Goal: Task Accomplishment & Management: Use online tool/utility

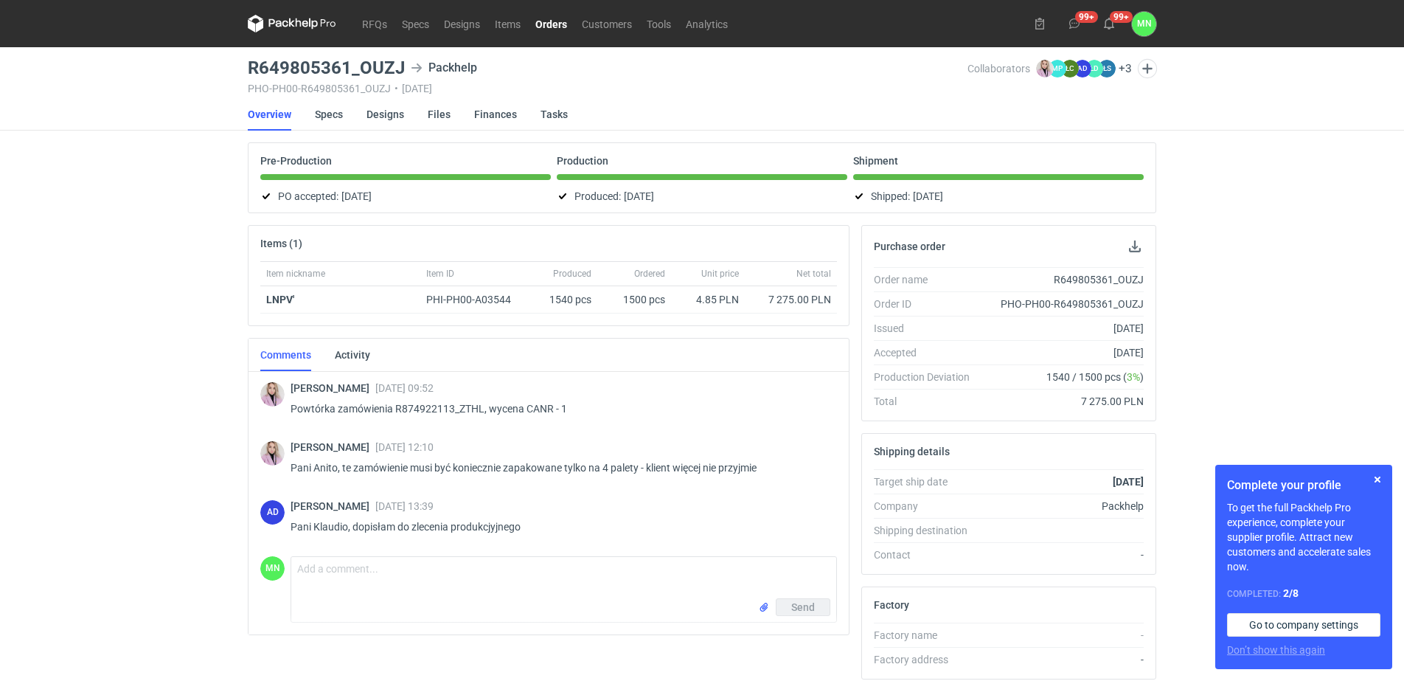
click at [376, 13] on nav "RFQs Specs Designs Items Orders Customers Tools Analytics" at bounding box center [491, 23] width 487 height 47
click at [378, 20] on link "RFQs" at bounding box center [375, 24] width 40 height 18
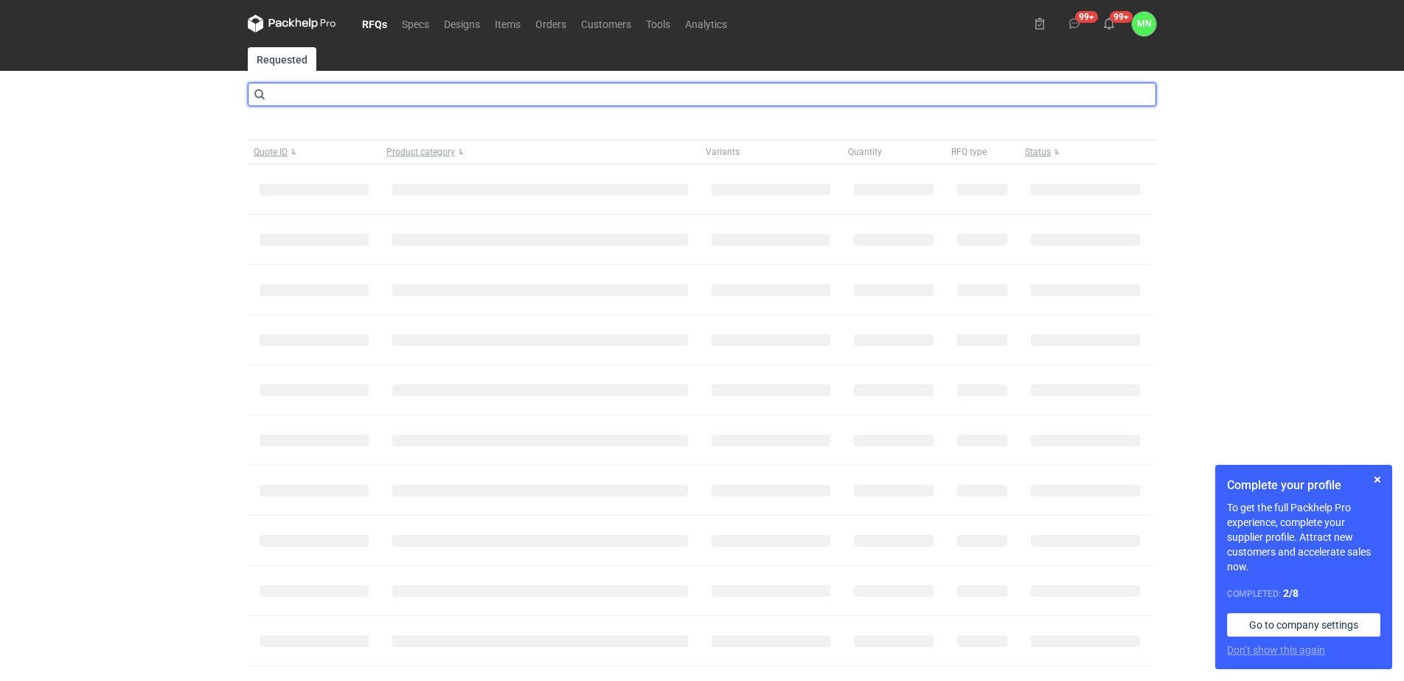
click at [419, 86] on input "text" at bounding box center [702, 95] width 909 height 24
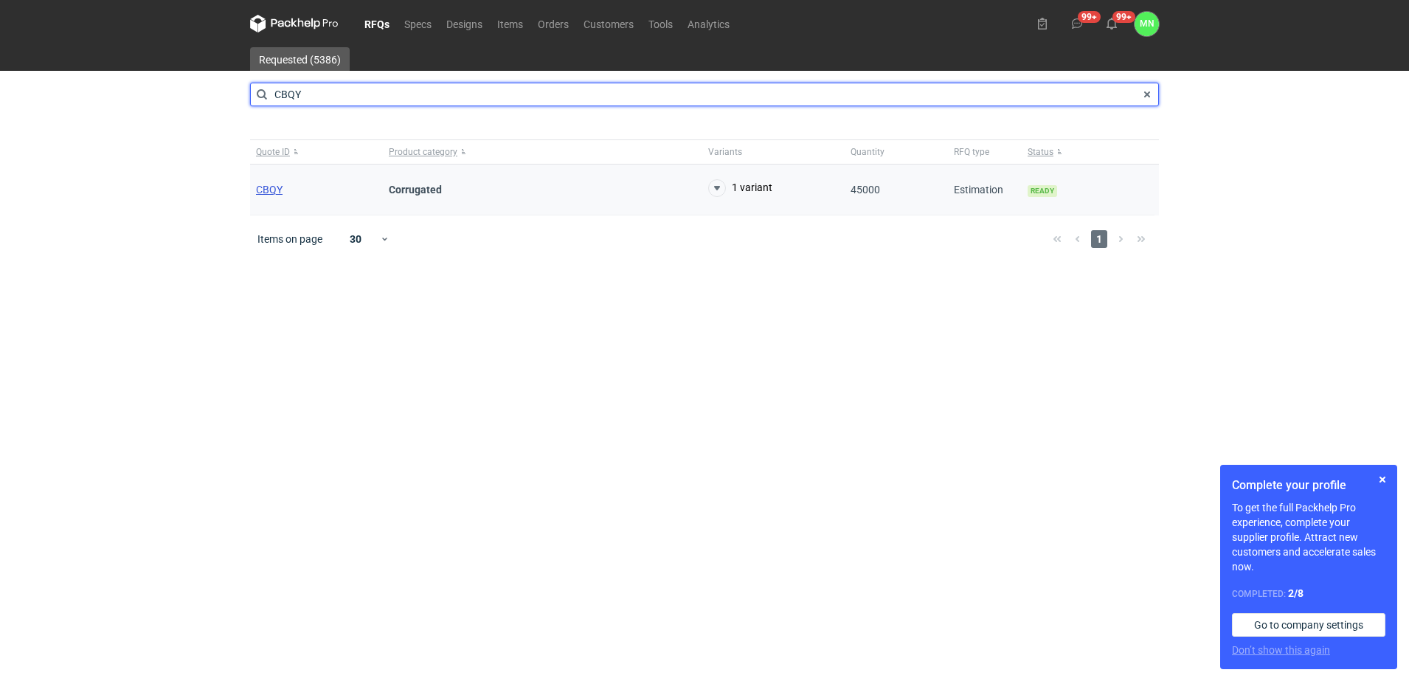
type input "CBQY"
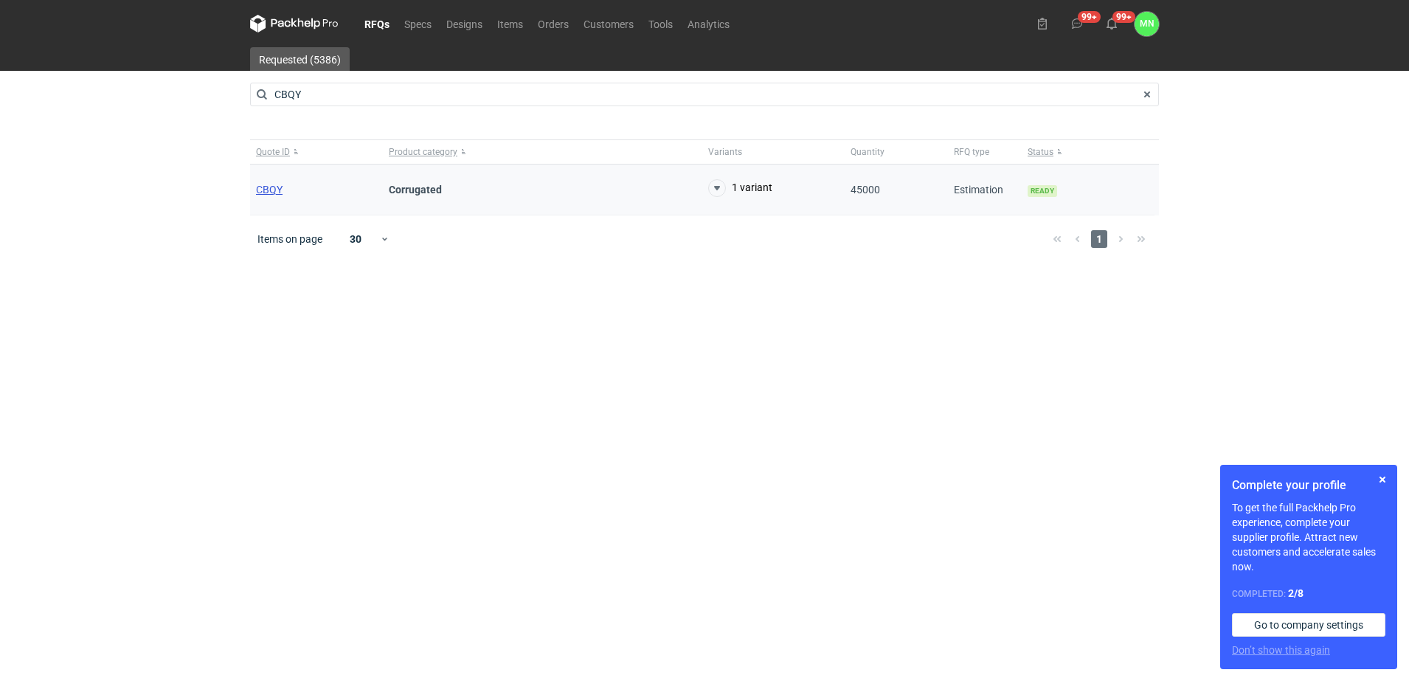
click at [275, 188] on span "CBQY" at bounding box center [269, 190] width 27 height 12
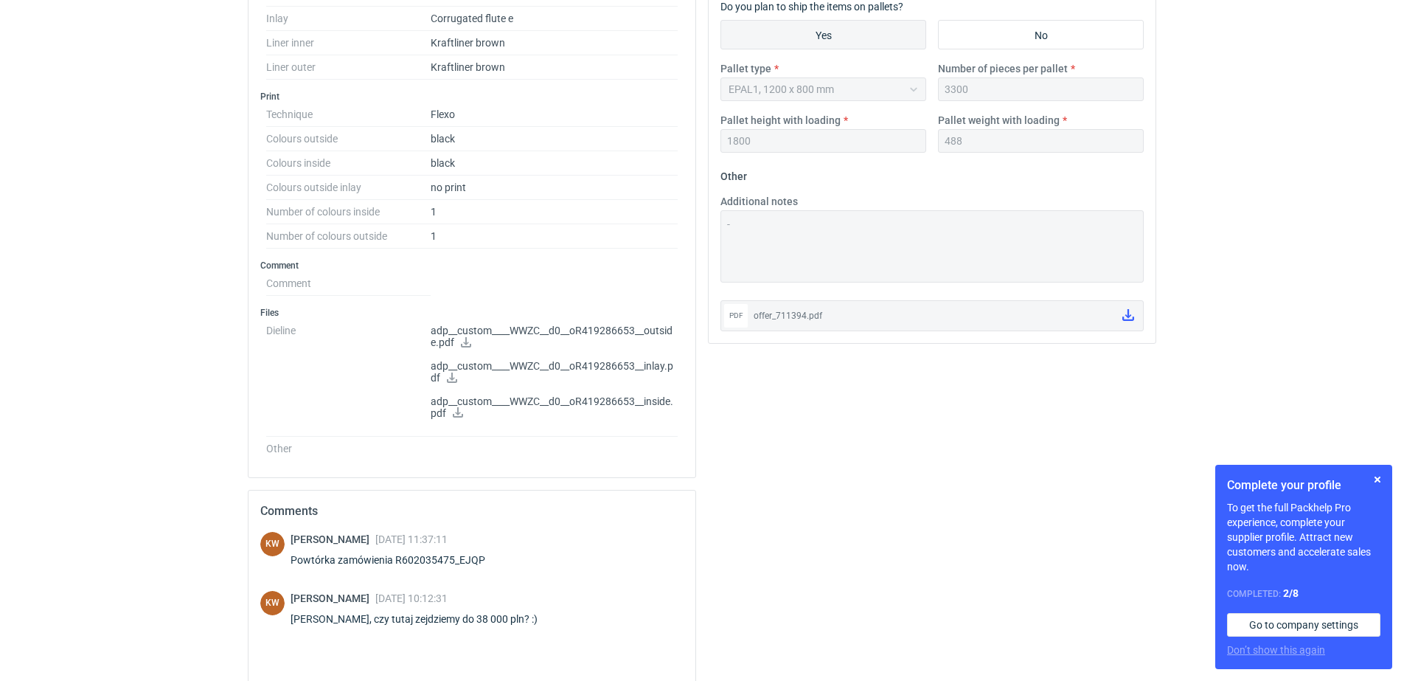
scroll to position [645, 0]
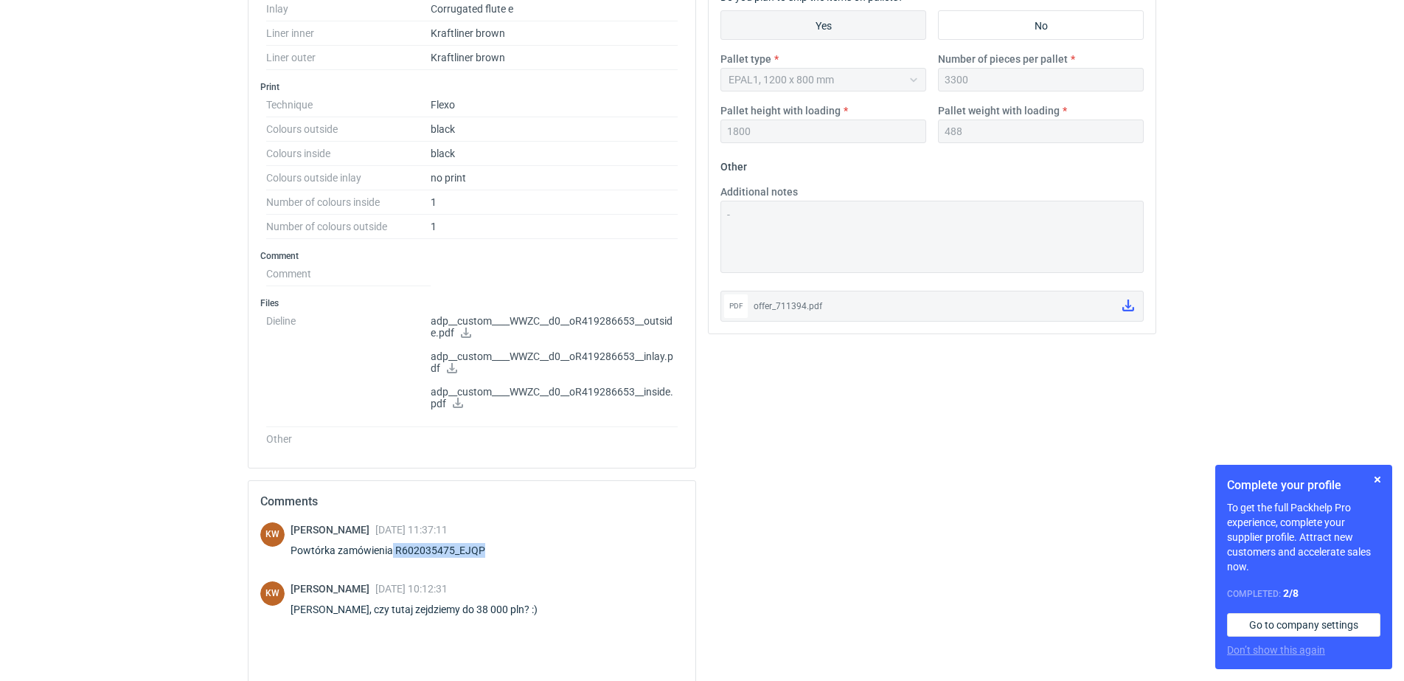
copy div "R602035475_EJQP"
drag, startPoint x: 475, startPoint y: 549, endPoint x: 393, endPoint y: 547, distance: 81.9
click at [393, 547] on div "Powtórka zamówienia R602035475_EJQP" at bounding box center [397, 550] width 212 height 15
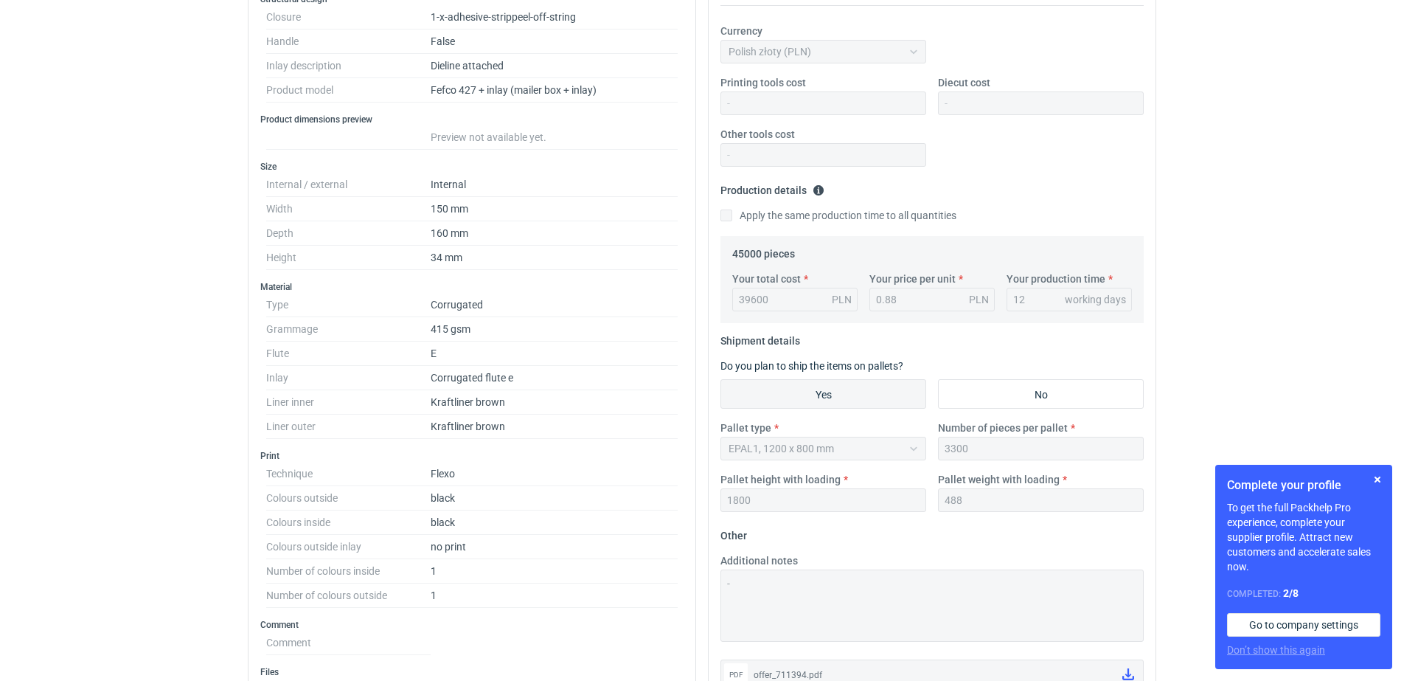
scroll to position [0, 0]
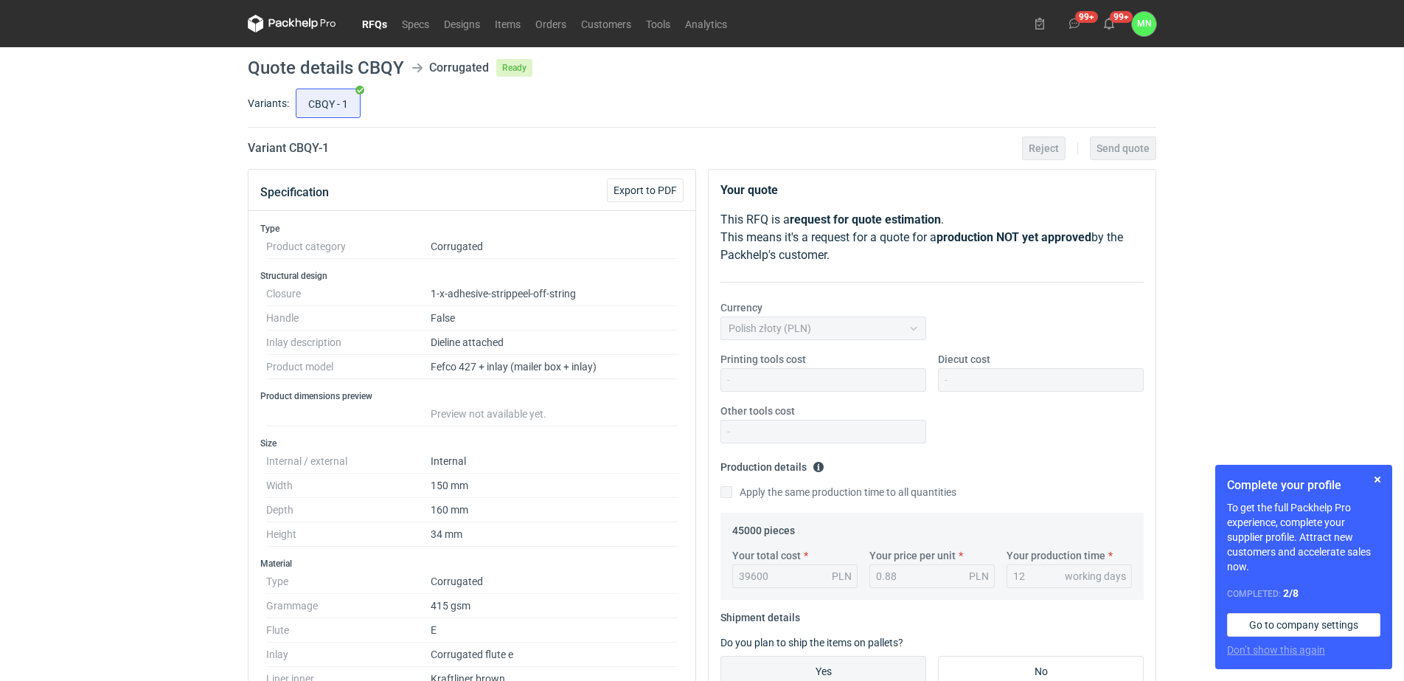
click at [372, 23] on link "RFQs" at bounding box center [375, 24] width 40 height 18
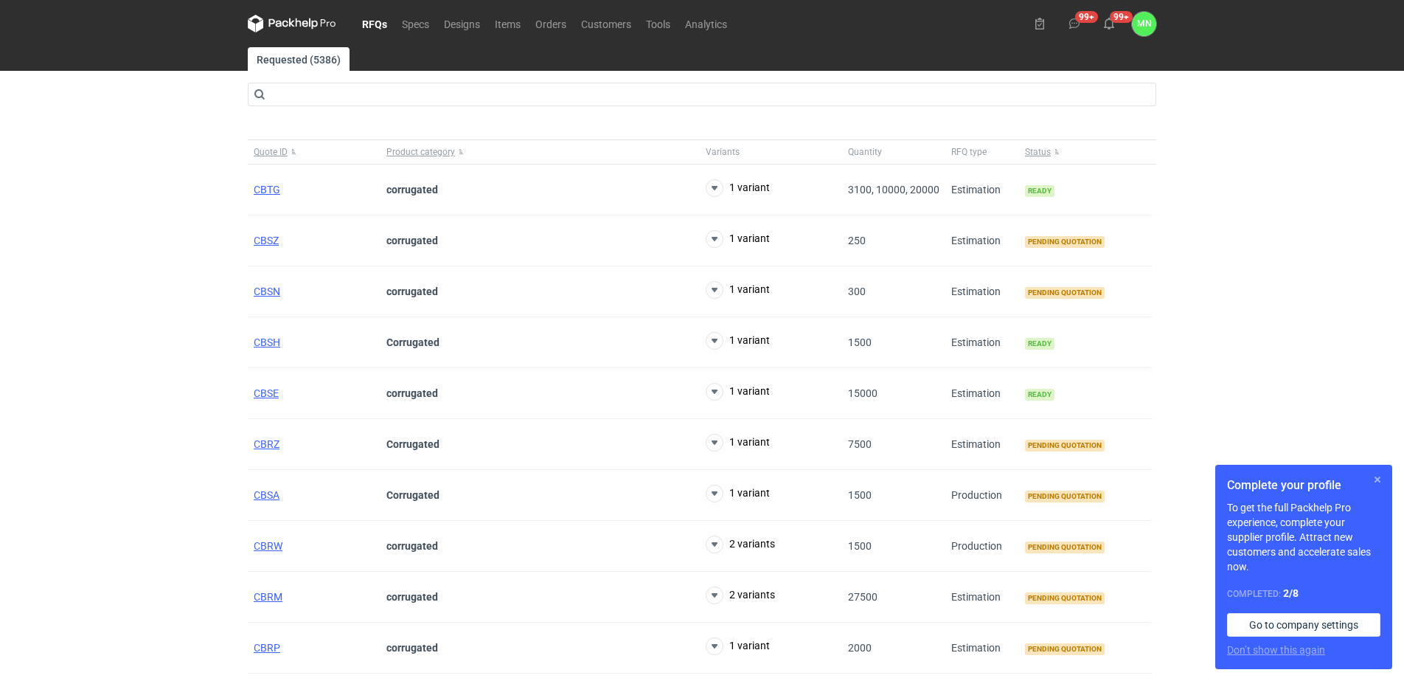
click at [1374, 481] on button "button" at bounding box center [1378, 480] width 18 height 18
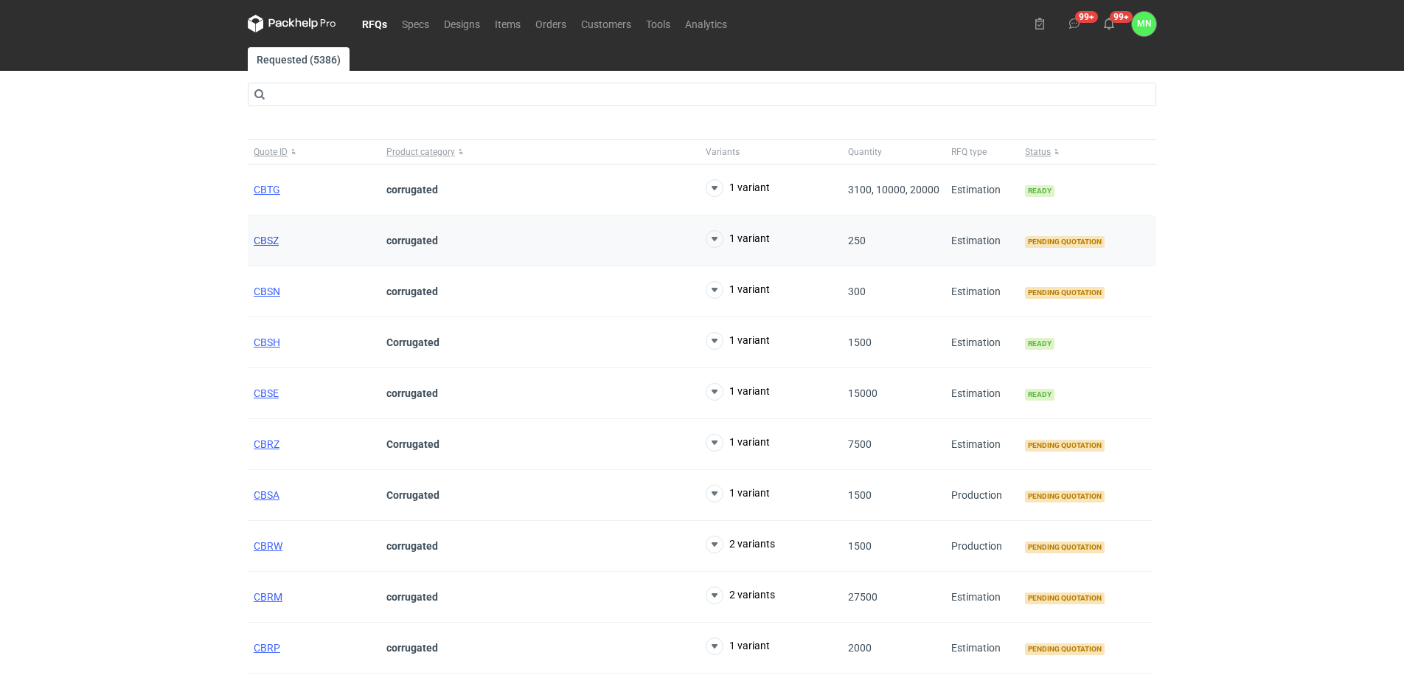
click at [263, 238] on span "CBSZ" at bounding box center [266, 241] width 25 height 12
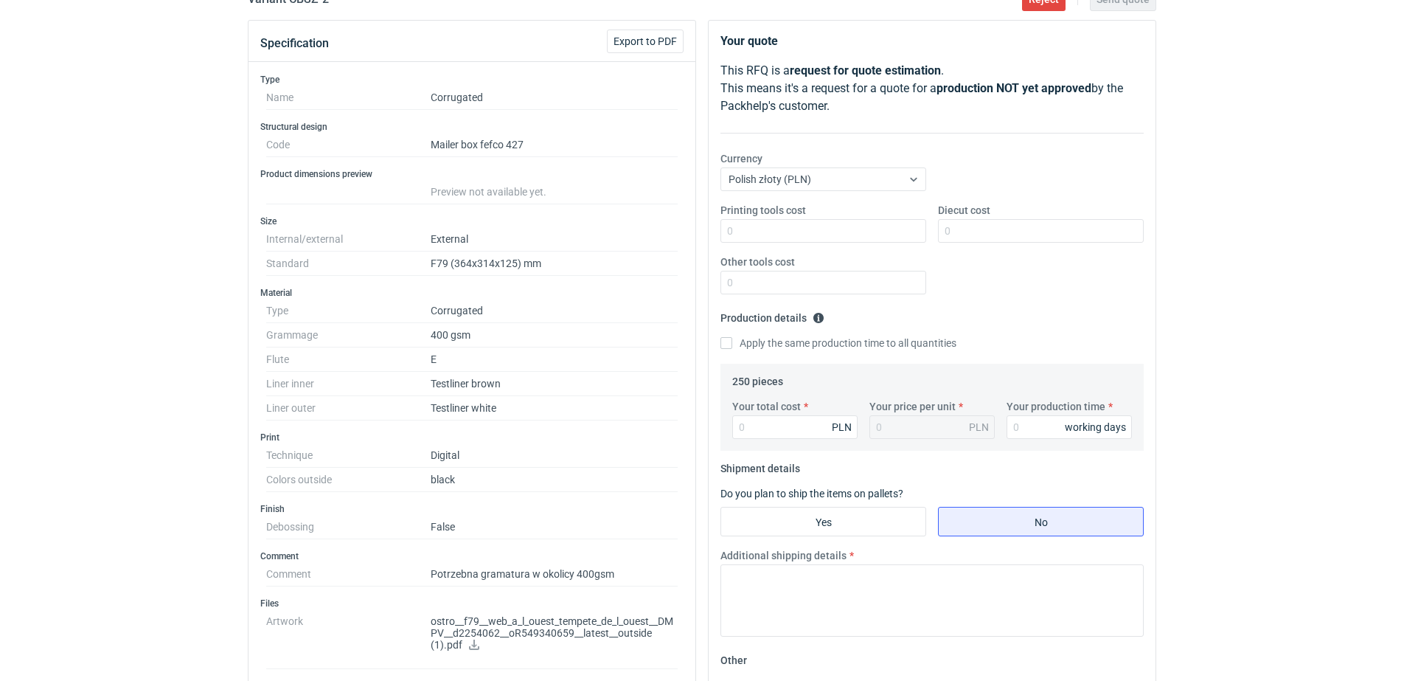
scroll to position [184, 0]
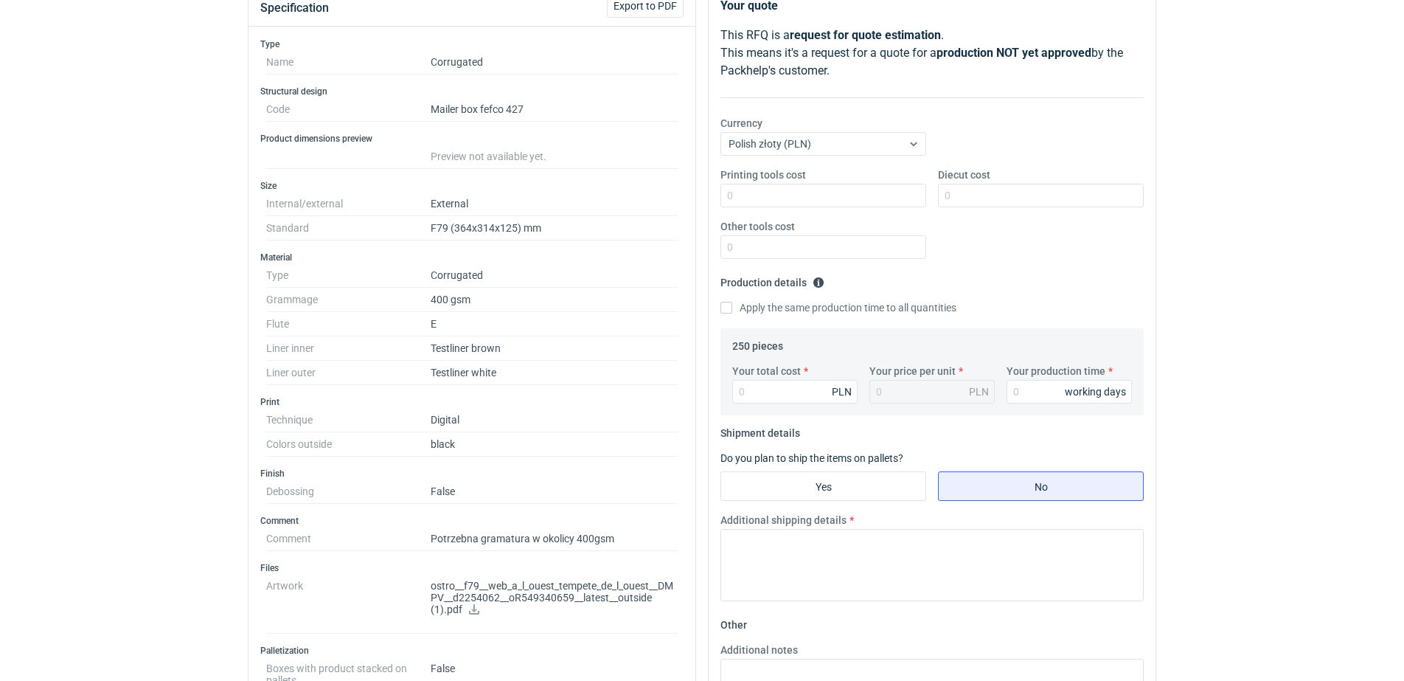
click at [475, 615] on link at bounding box center [474, 611] width 12 height 12
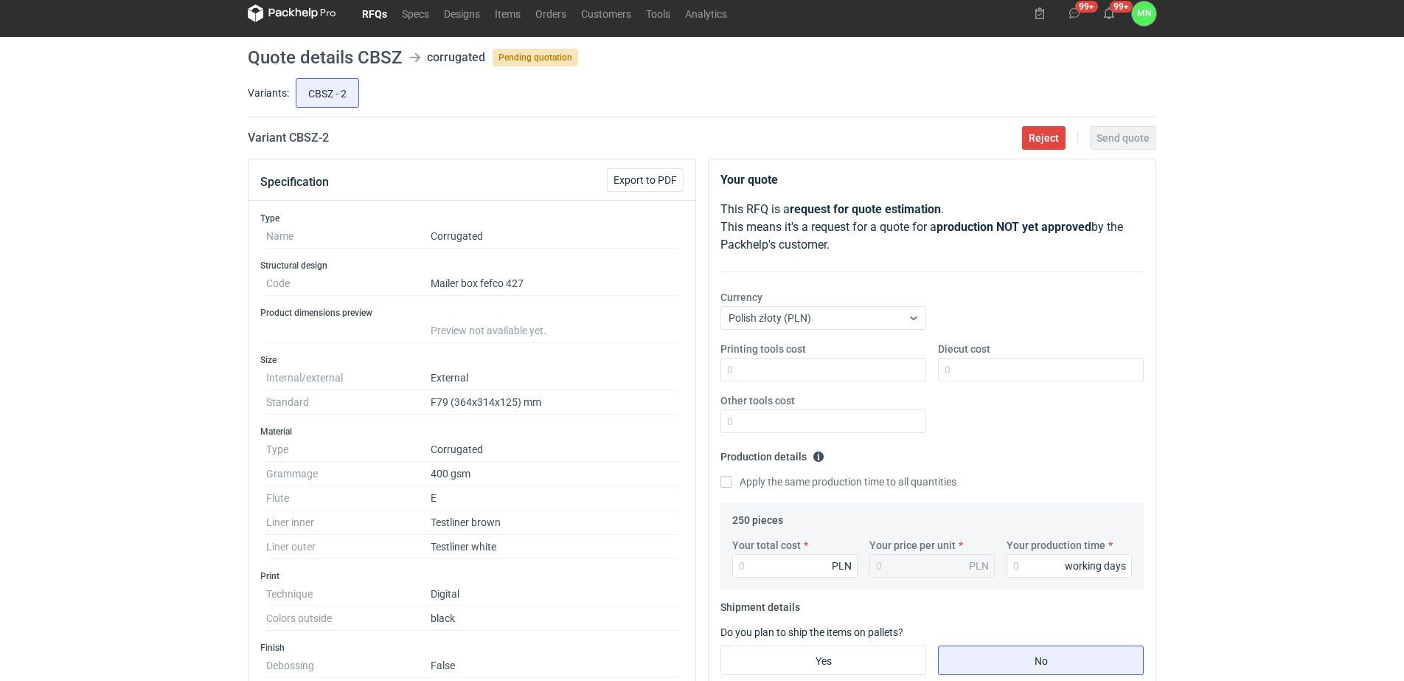
scroll to position [0, 0]
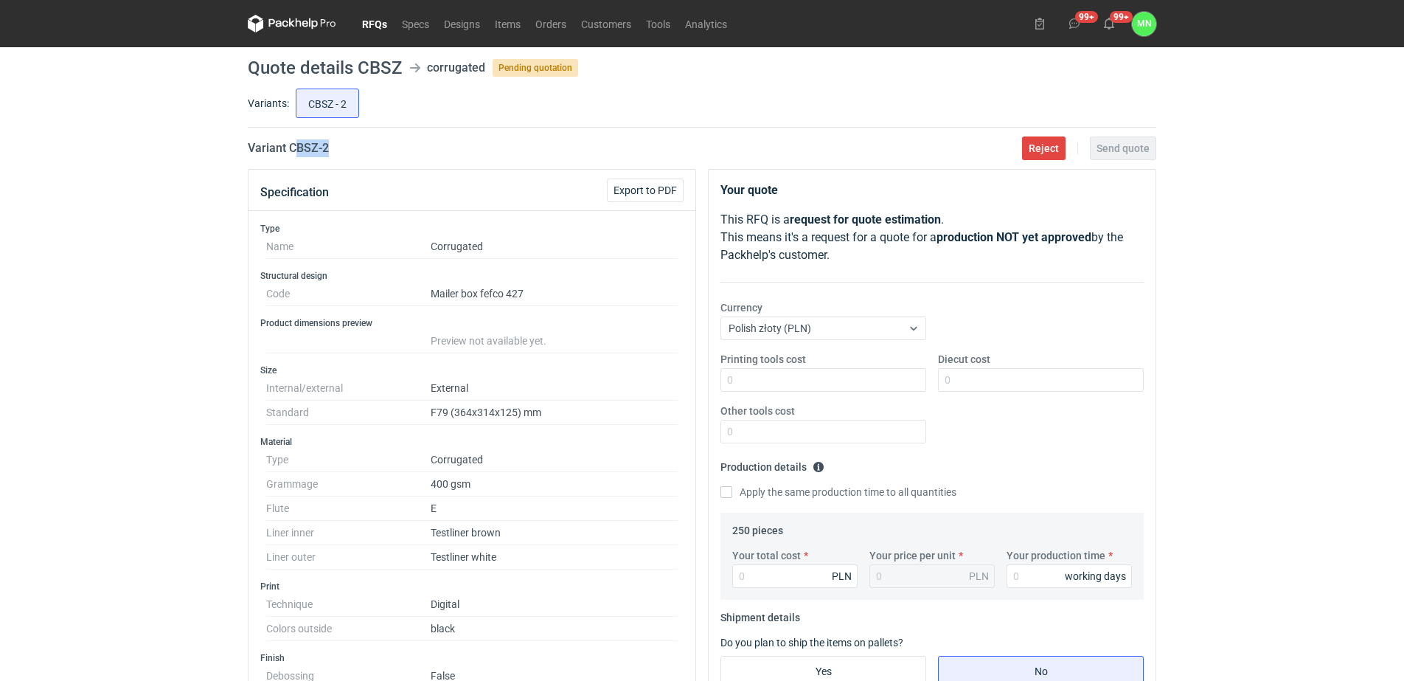
drag, startPoint x: 346, startPoint y: 145, endPoint x: 305, endPoint y: 130, distance: 43.4
click at [294, 140] on div "Variant CBSZ - 2 Reject Send quote" at bounding box center [702, 148] width 909 height 18
copy h2 "BSZ - 2"
drag, startPoint x: 287, startPoint y: 147, endPoint x: 335, endPoint y: 153, distance: 48.2
click at [335, 153] on div "Variant CBSZ - 2 Reject Send quote" at bounding box center [702, 148] width 909 height 18
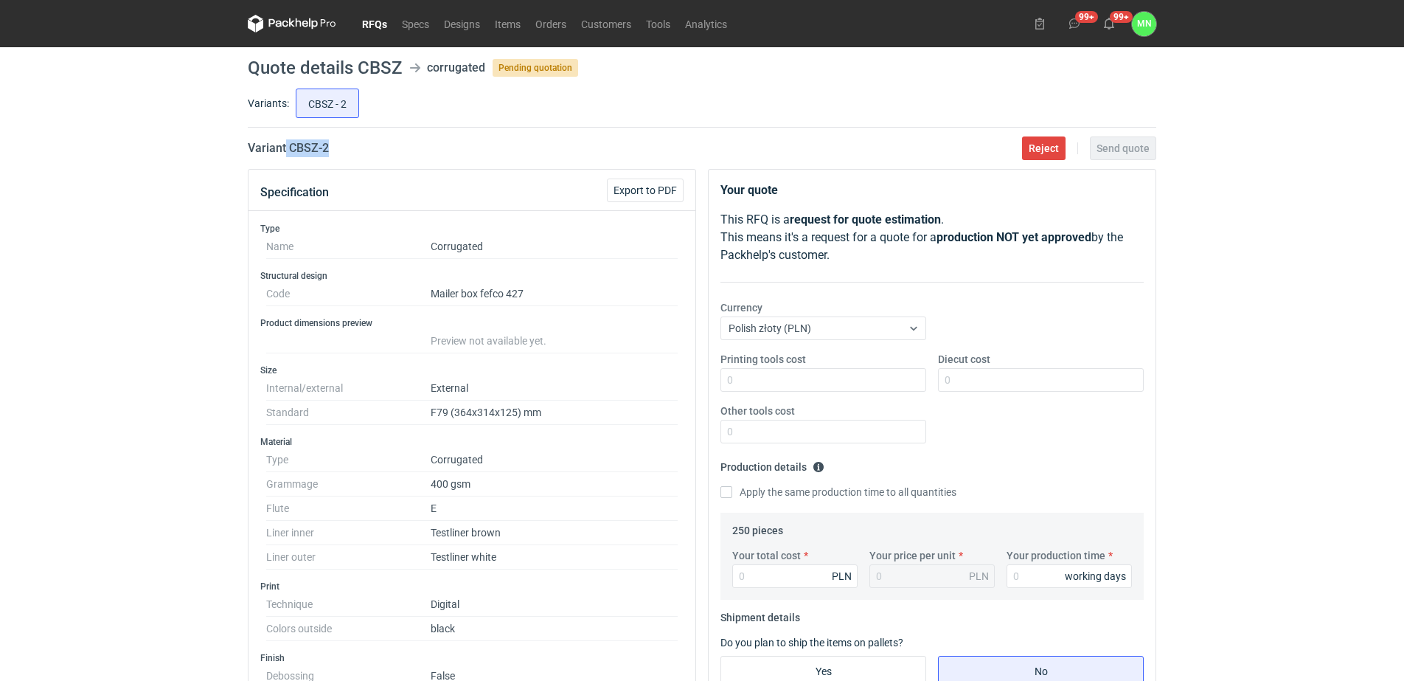
copy h2 "CBSZ - 2"
click at [476, 417] on dd "F79 (364x314x125) mm" at bounding box center [554, 412] width 247 height 24
copy dd "364x314x125"
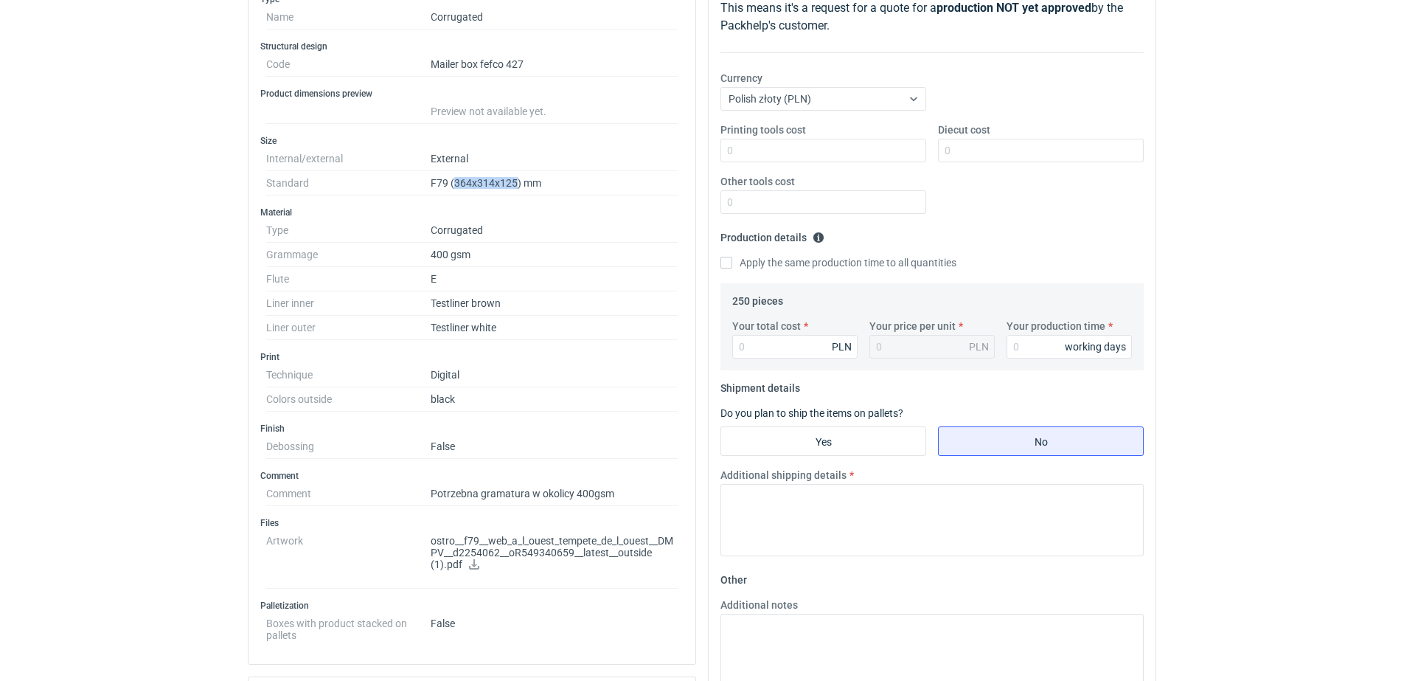
scroll to position [277, 0]
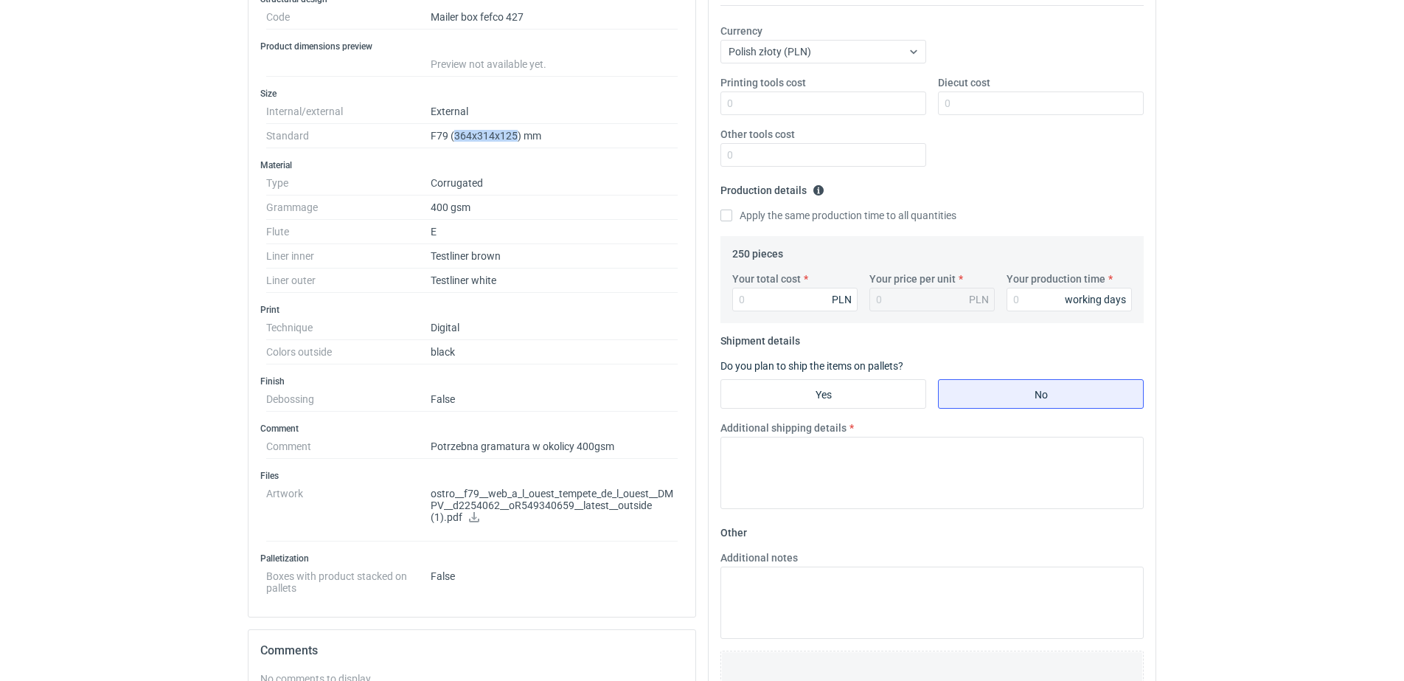
click at [473, 519] on icon at bounding box center [474, 517] width 12 height 10
click at [777, 293] on input "Your total cost" at bounding box center [794, 300] width 125 height 24
type input "4360"
type input "17.44"
type input "4360"
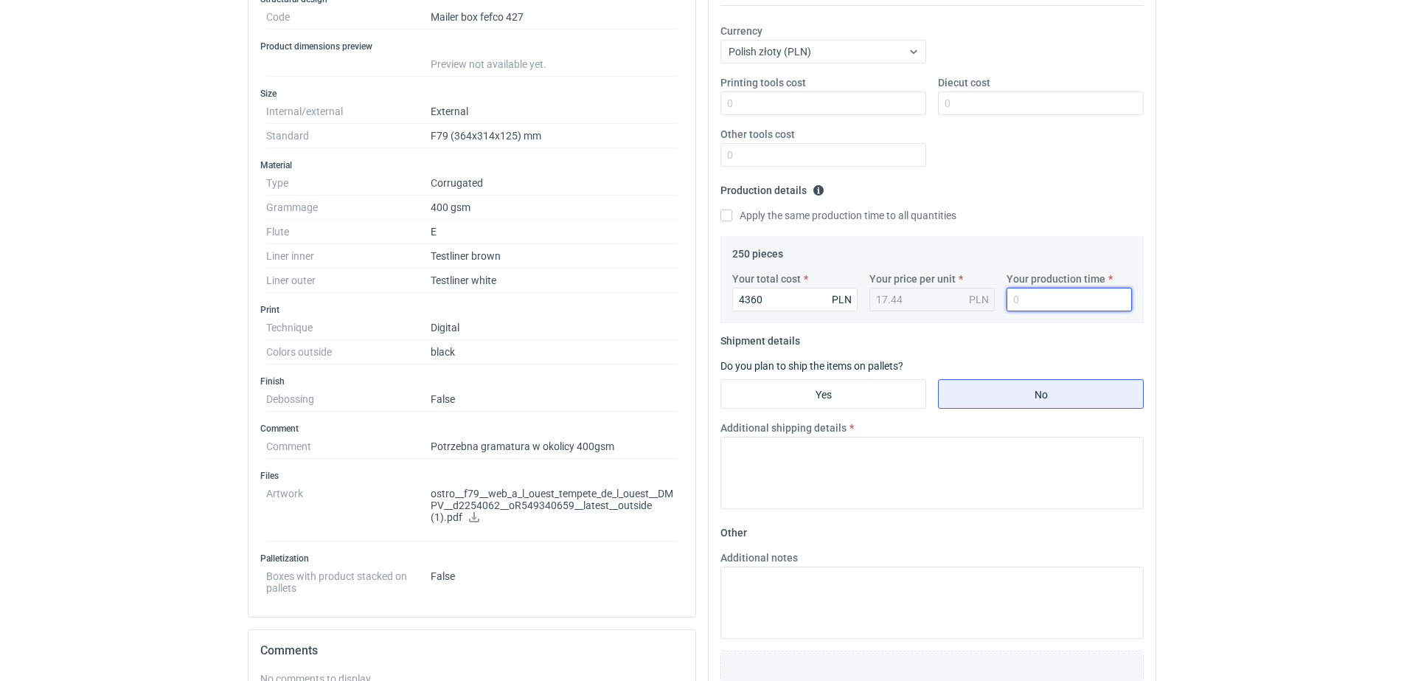
click at [1044, 298] on input "Your production time" at bounding box center [1069, 300] width 125 height 24
type input "15"
click at [860, 402] on input "Yes" at bounding box center [823, 394] width 204 height 28
radio input "true"
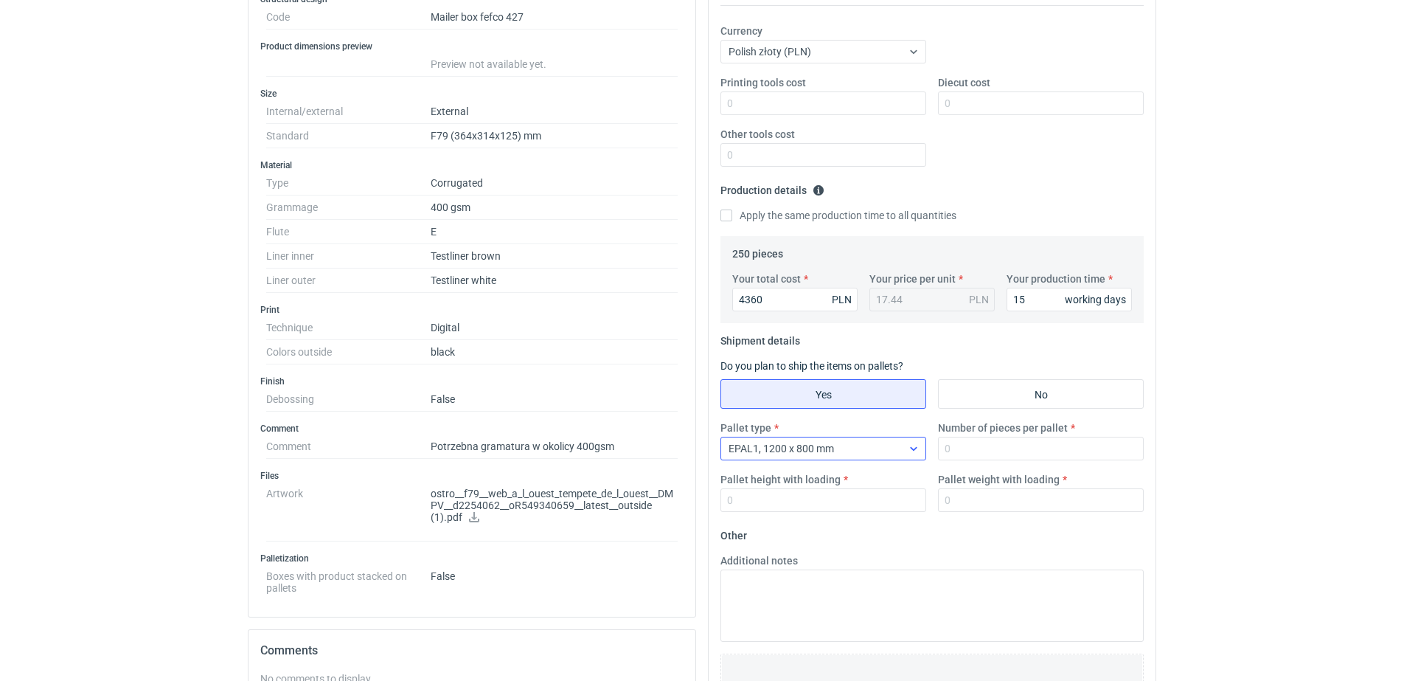
click at [869, 438] on div "EPAL1, 1200 x 800 mm" at bounding box center [811, 448] width 181 height 21
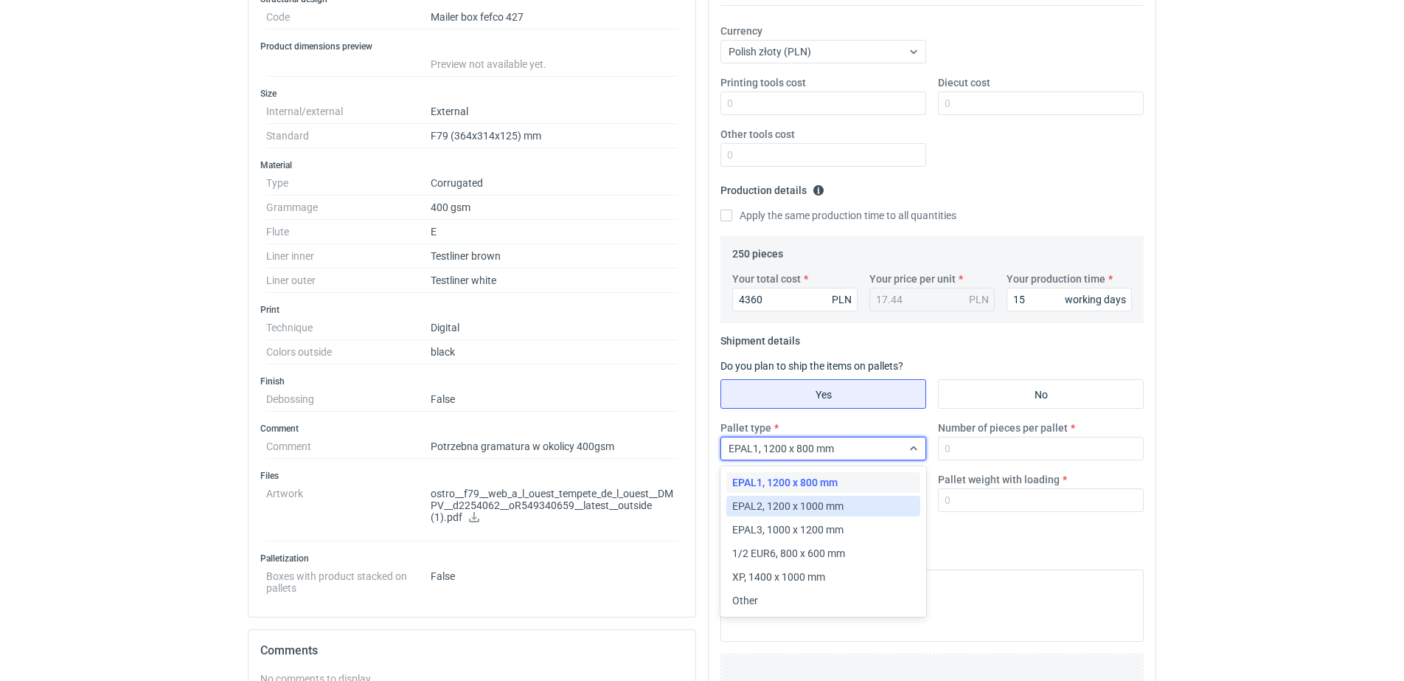
click at [850, 499] on div "EPAL2, 1200 x 1000 mm" at bounding box center [823, 506] width 182 height 15
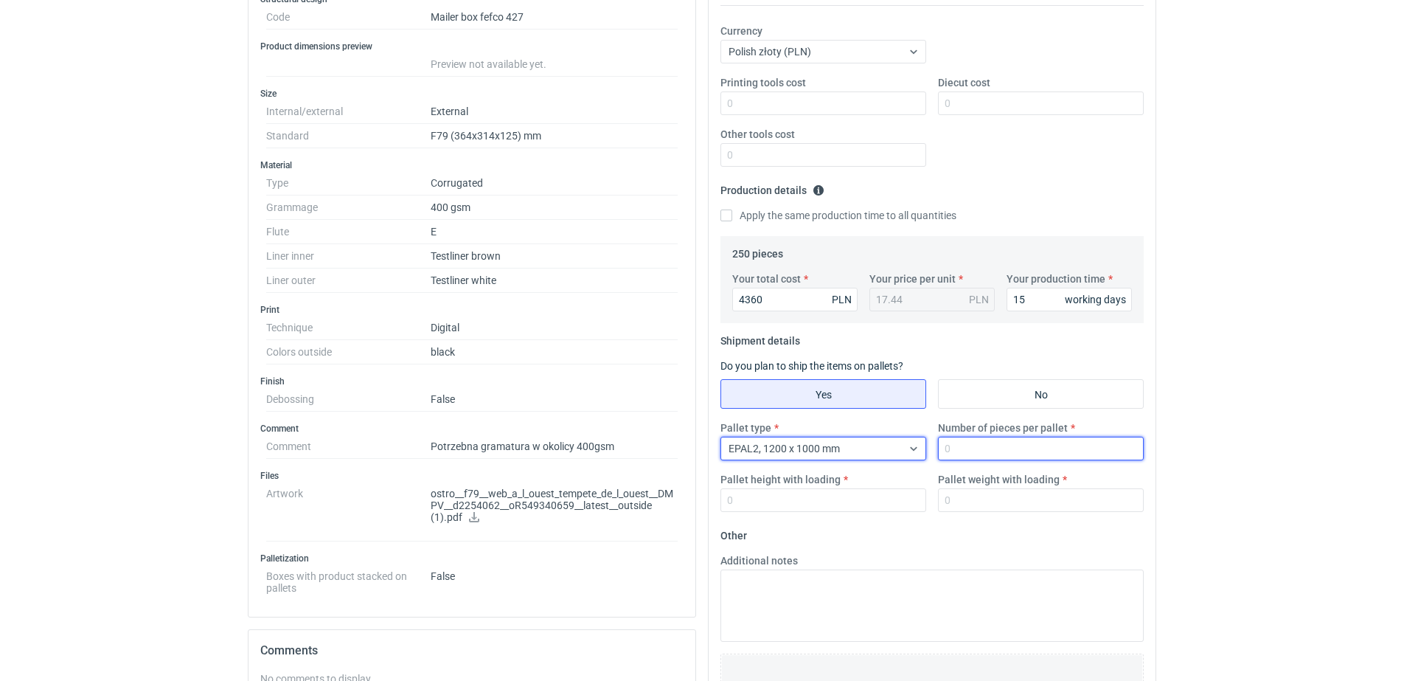
click at [1007, 458] on input "Number of pieces per pallet" at bounding box center [1041, 449] width 206 height 24
type input "825"
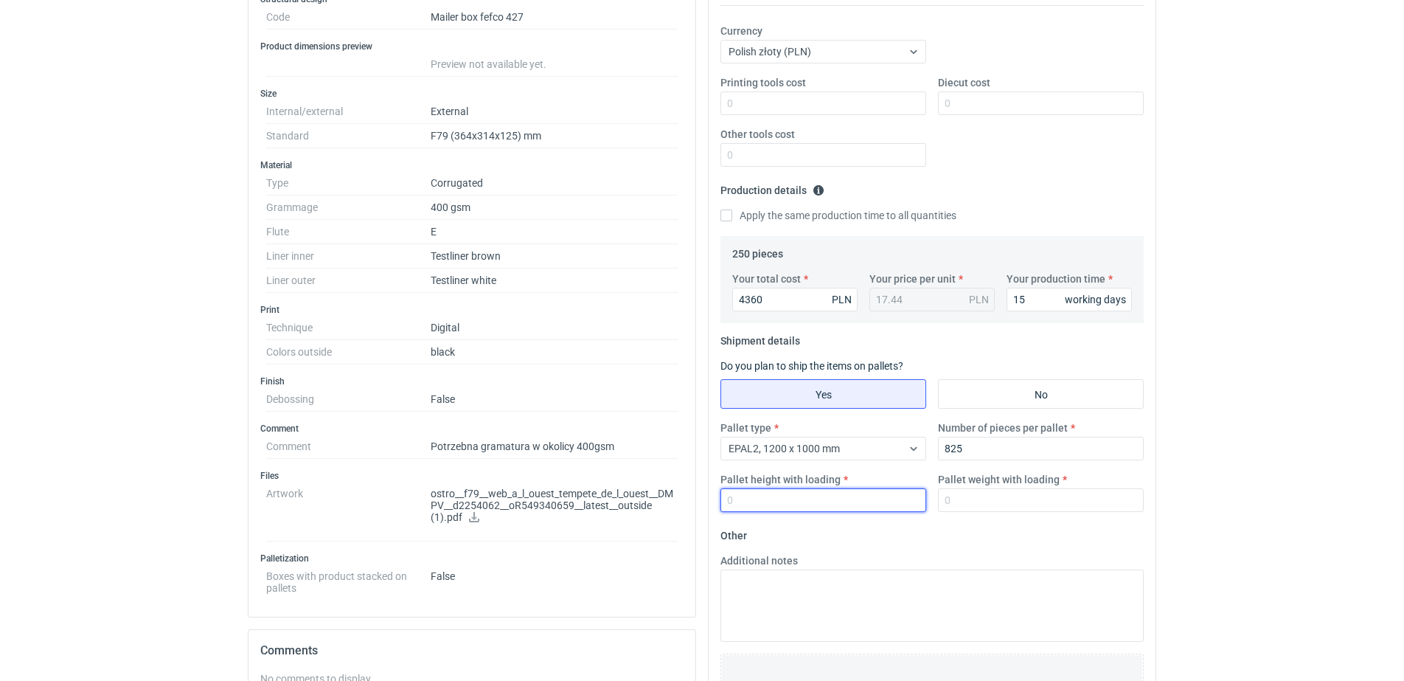
click at [731, 502] on input "Pallet height with loading" at bounding box center [824, 500] width 206 height 24
type input "1800"
click at [734, 567] on label "Additional notes" at bounding box center [759, 560] width 77 height 15
click at [734, 569] on textarea "Additional notes" at bounding box center [932, 605] width 423 height 72
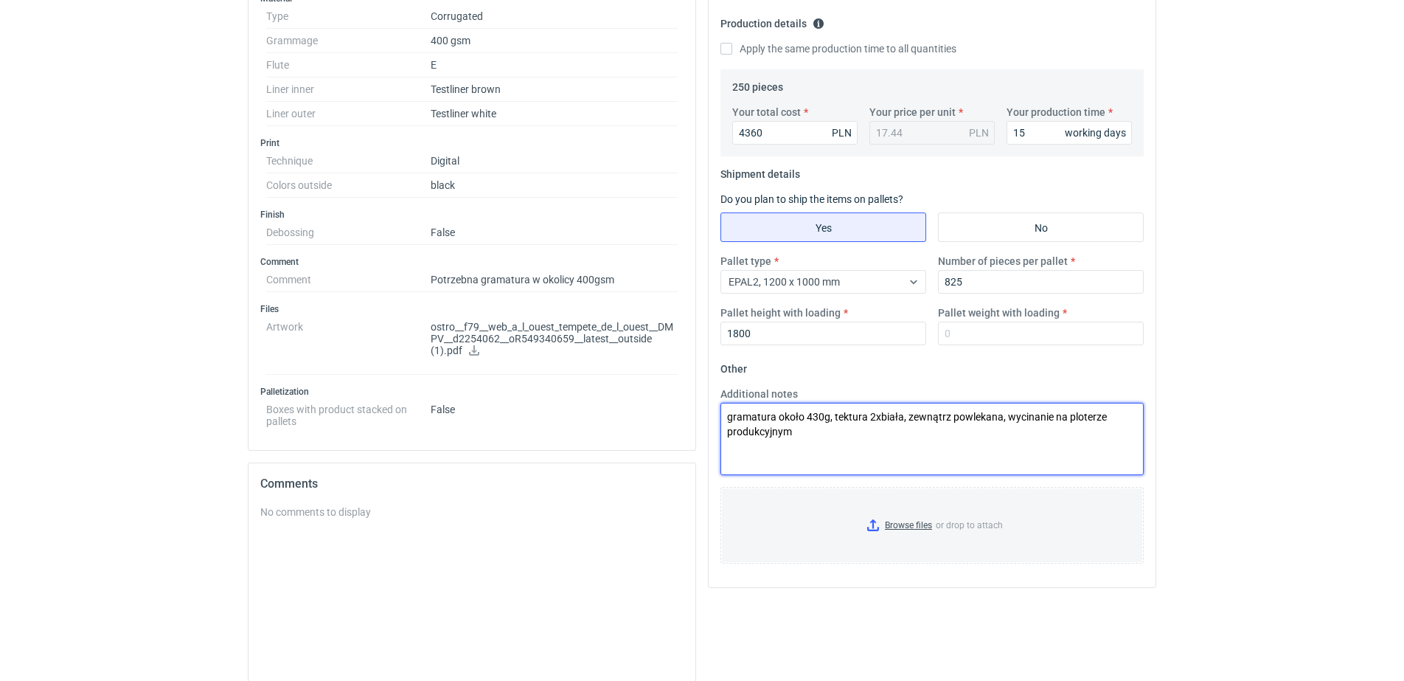
scroll to position [461, 0]
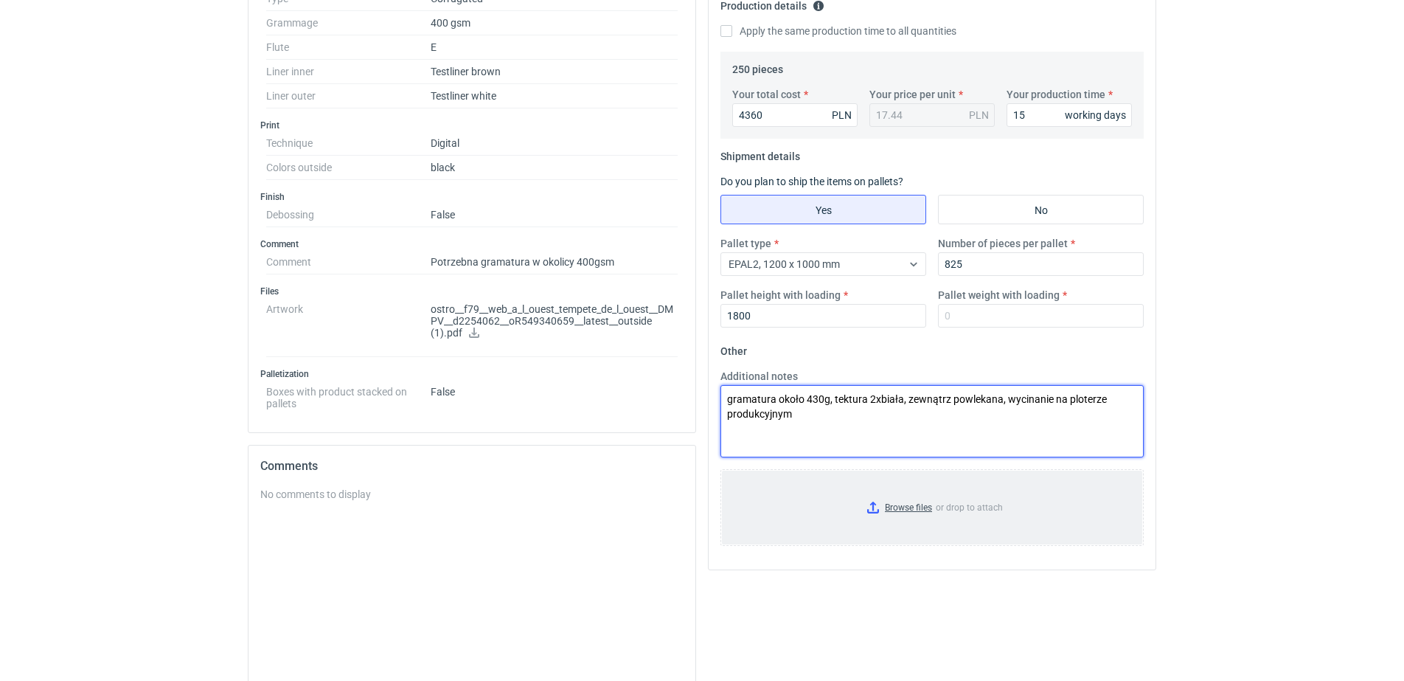
type textarea "gramatura około 430g, tektura 2xbiała, zewnątrz powlekana, wycinanie na ploterz…"
click at [916, 507] on input "Browse files or drop to attach" at bounding box center [932, 508] width 420 height 74
click at [915, 512] on input "Browse files or drop to attach" at bounding box center [932, 508] width 420 height 74
click at [927, 510] on input "Browse files or drop to attach" at bounding box center [932, 508] width 420 height 74
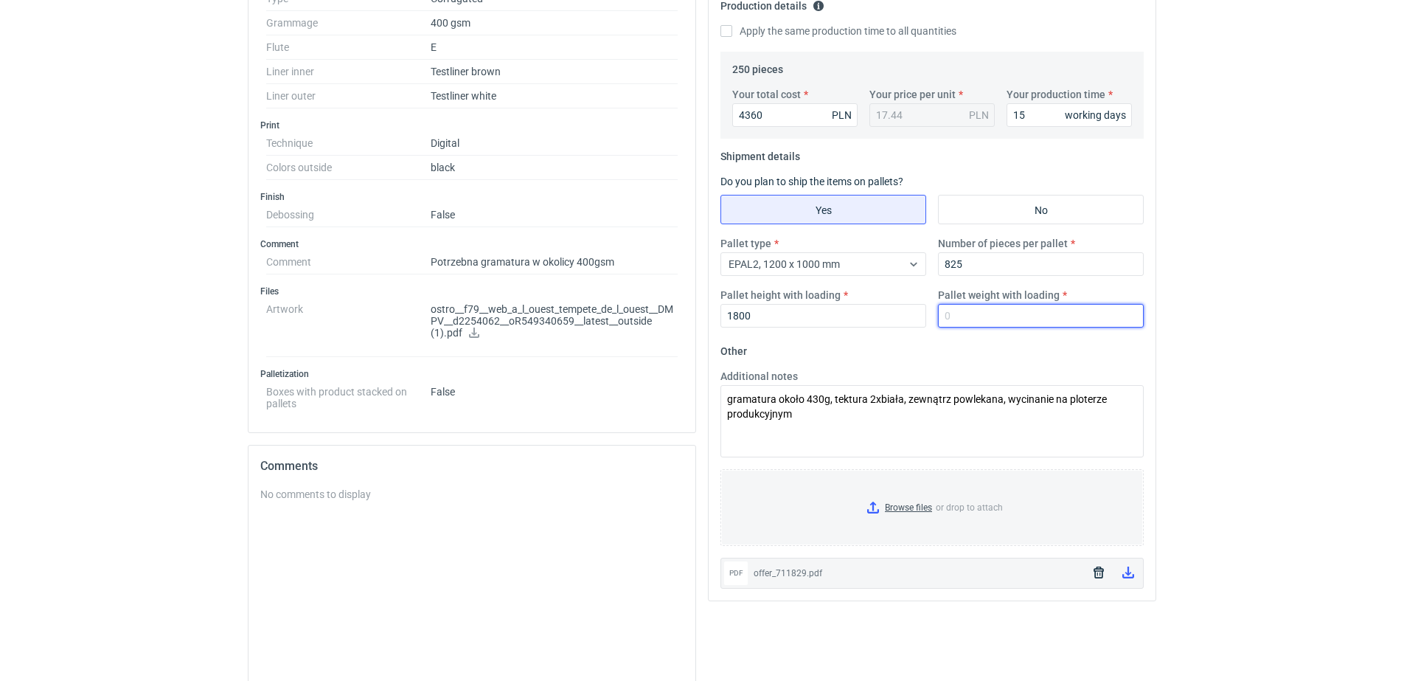
click at [971, 316] on input "Pallet weight with loading" at bounding box center [1041, 316] width 206 height 24
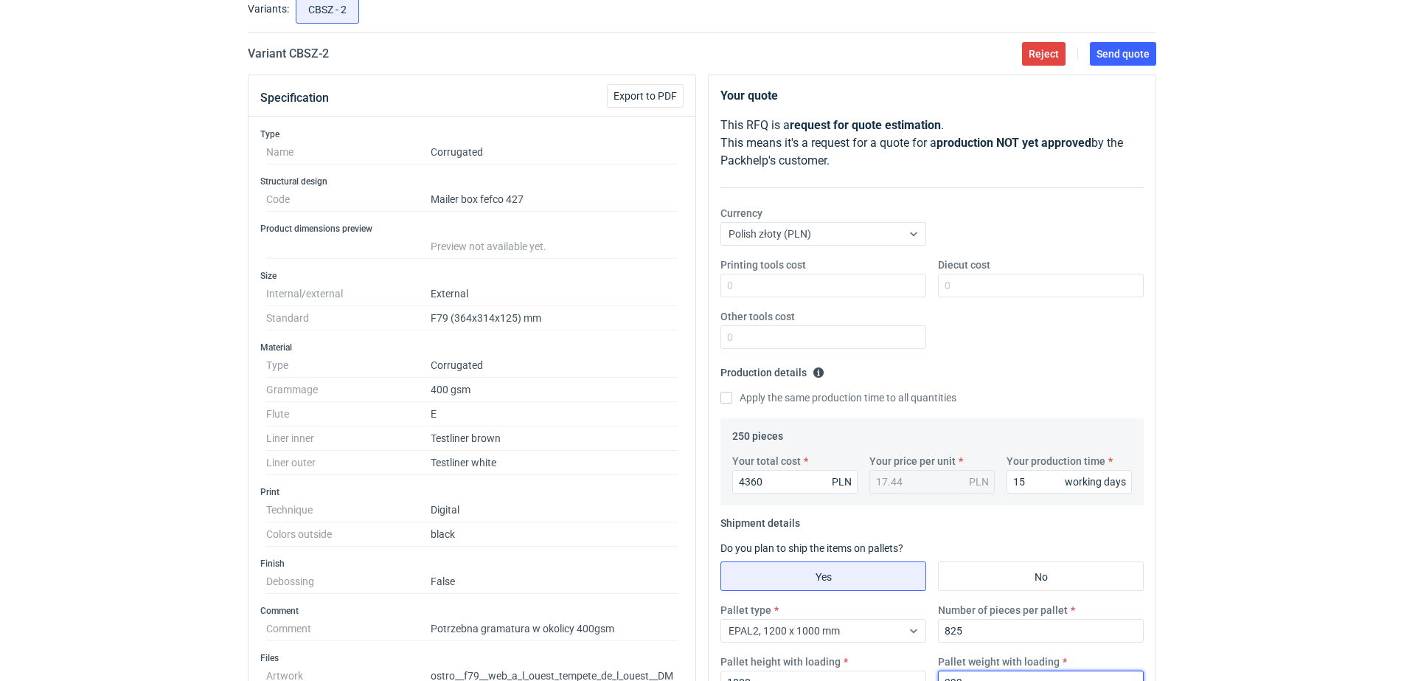
scroll to position [92, 0]
type input "399"
click at [1108, 52] on span "Send quote" at bounding box center [1123, 56] width 53 height 10
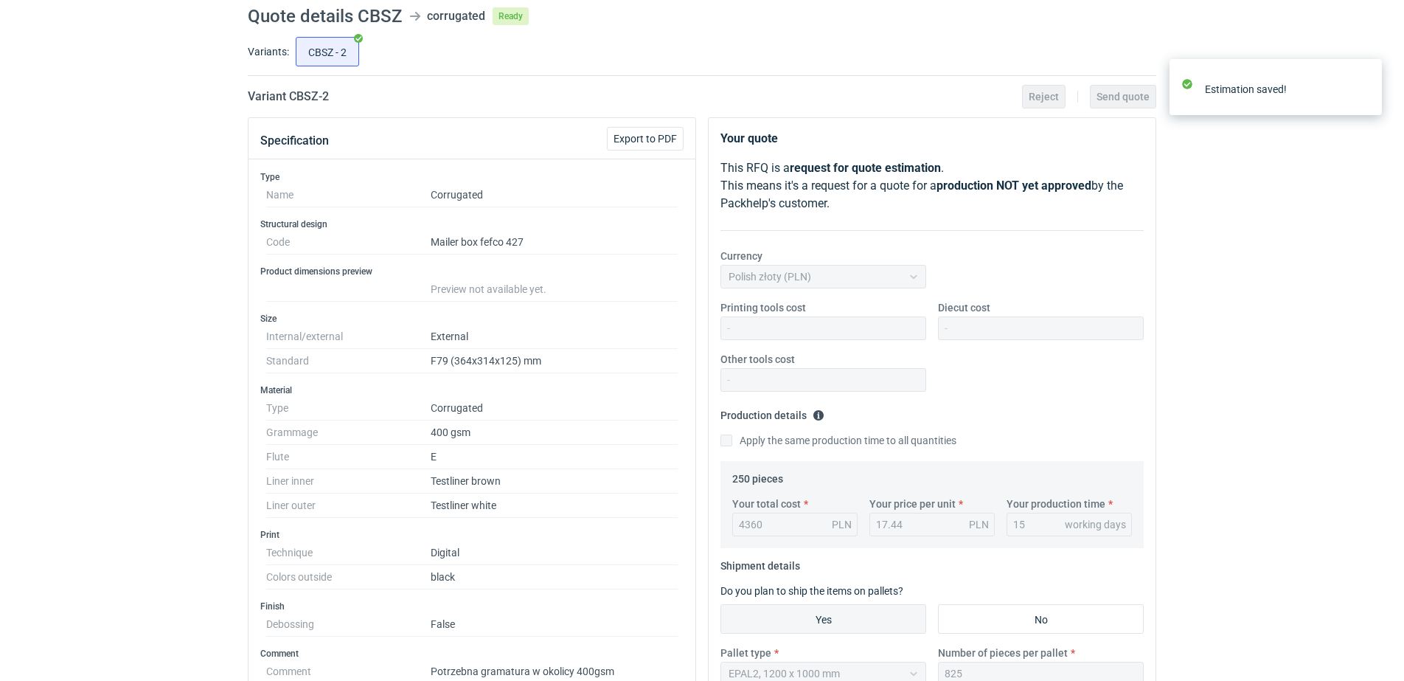
scroll to position [0, 0]
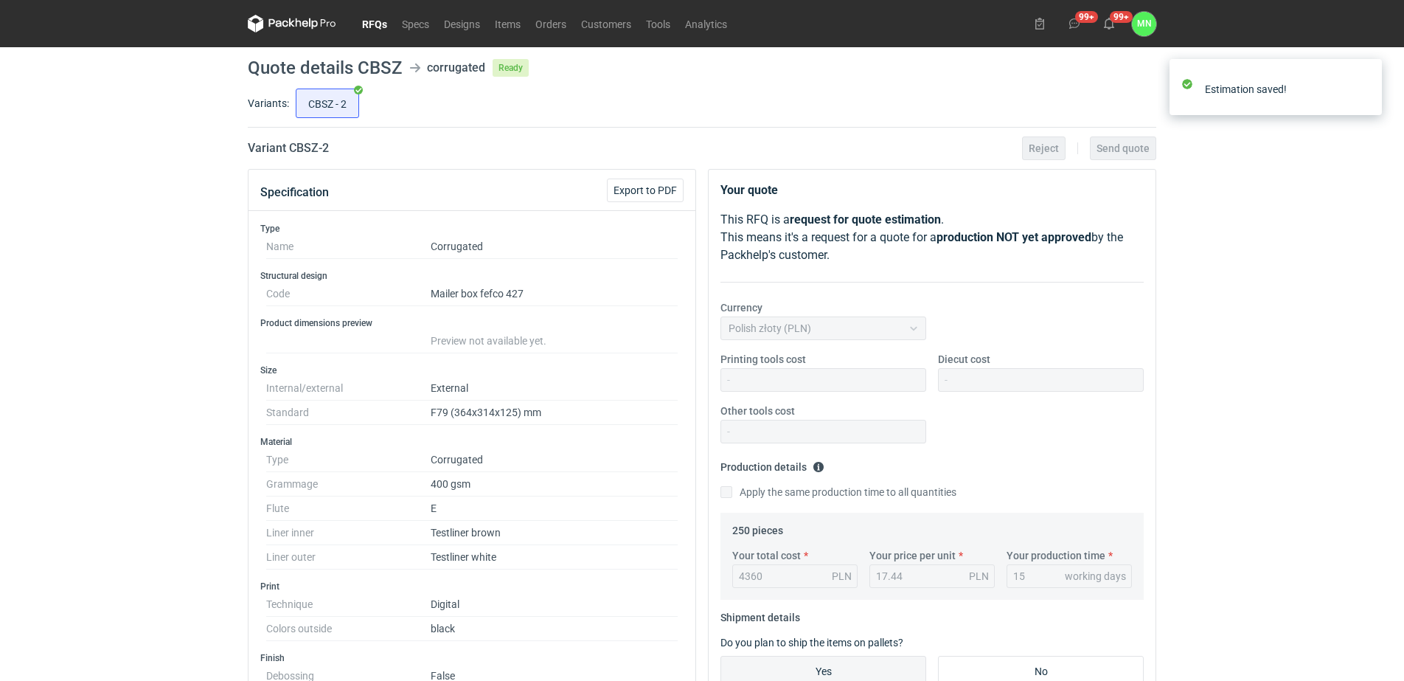
click at [375, 27] on link "RFQs" at bounding box center [375, 24] width 40 height 18
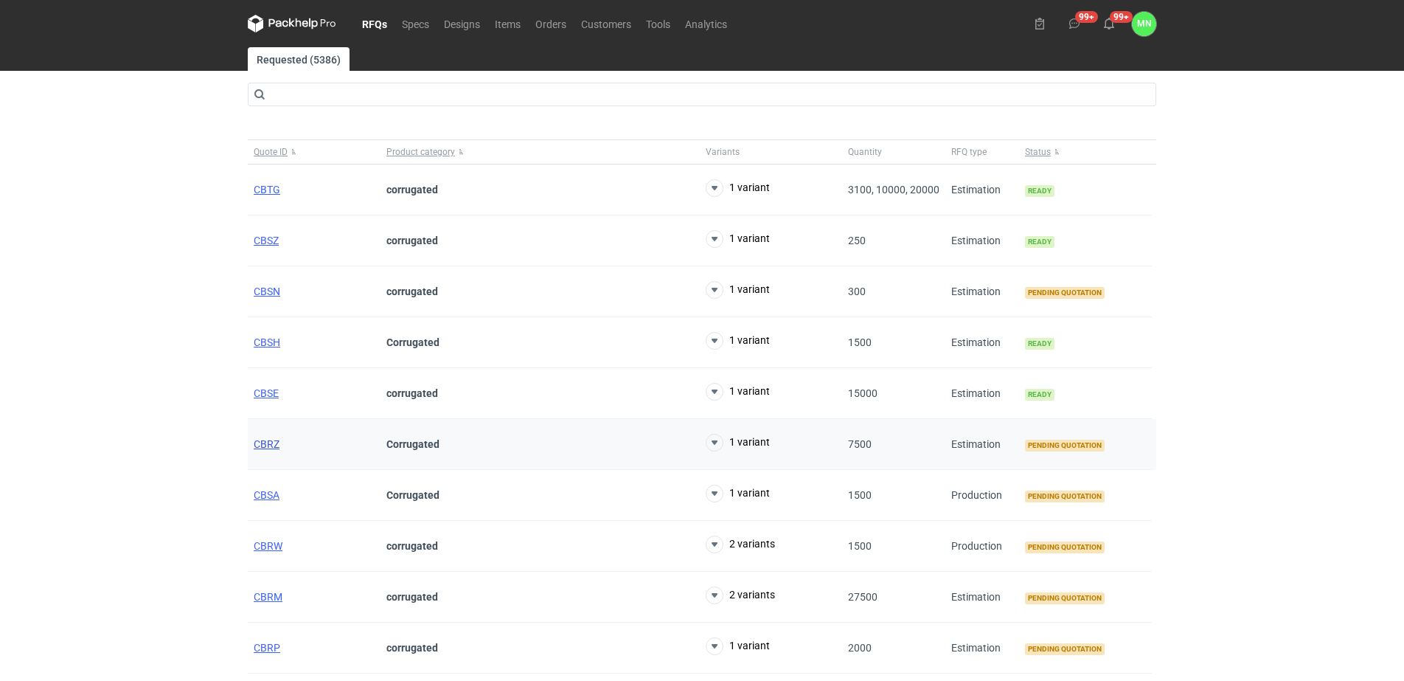
click at [267, 448] on span "CBRZ" at bounding box center [267, 444] width 26 height 12
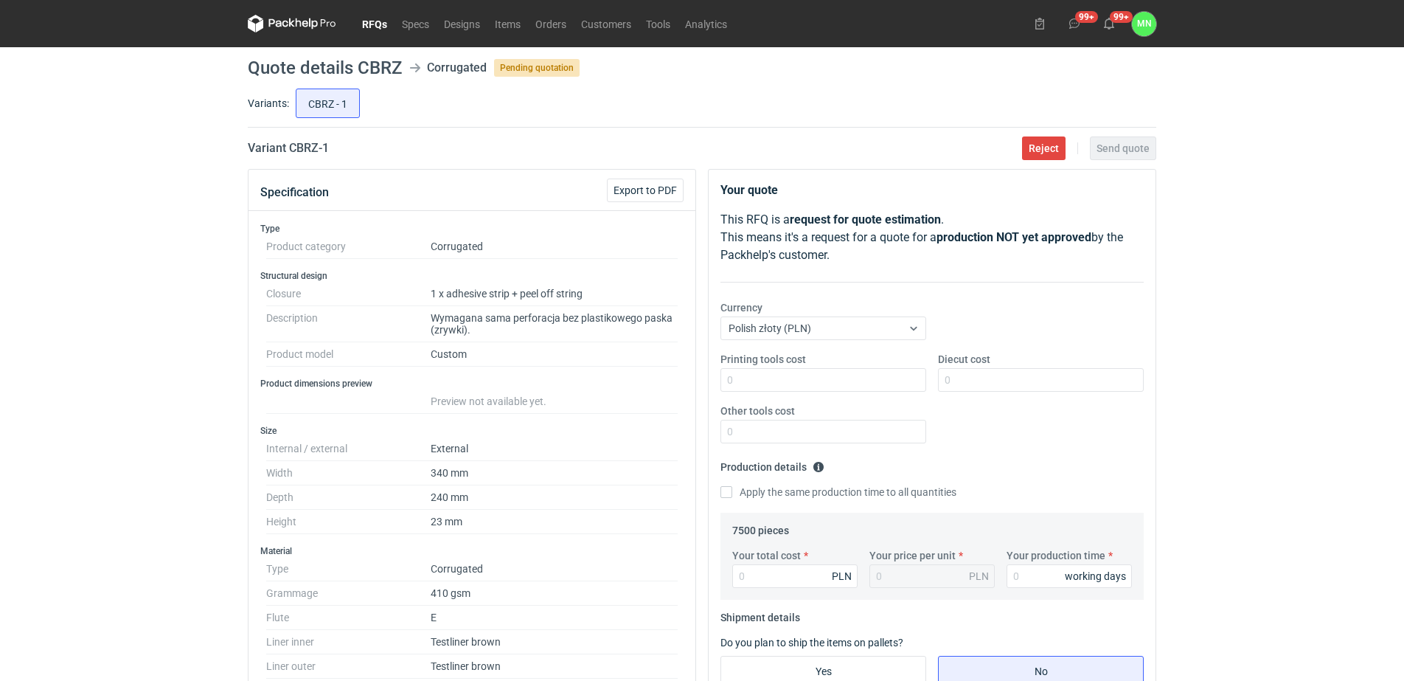
click at [379, 22] on link "RFQs" at bounding box center [375, 24] width 40 height 18
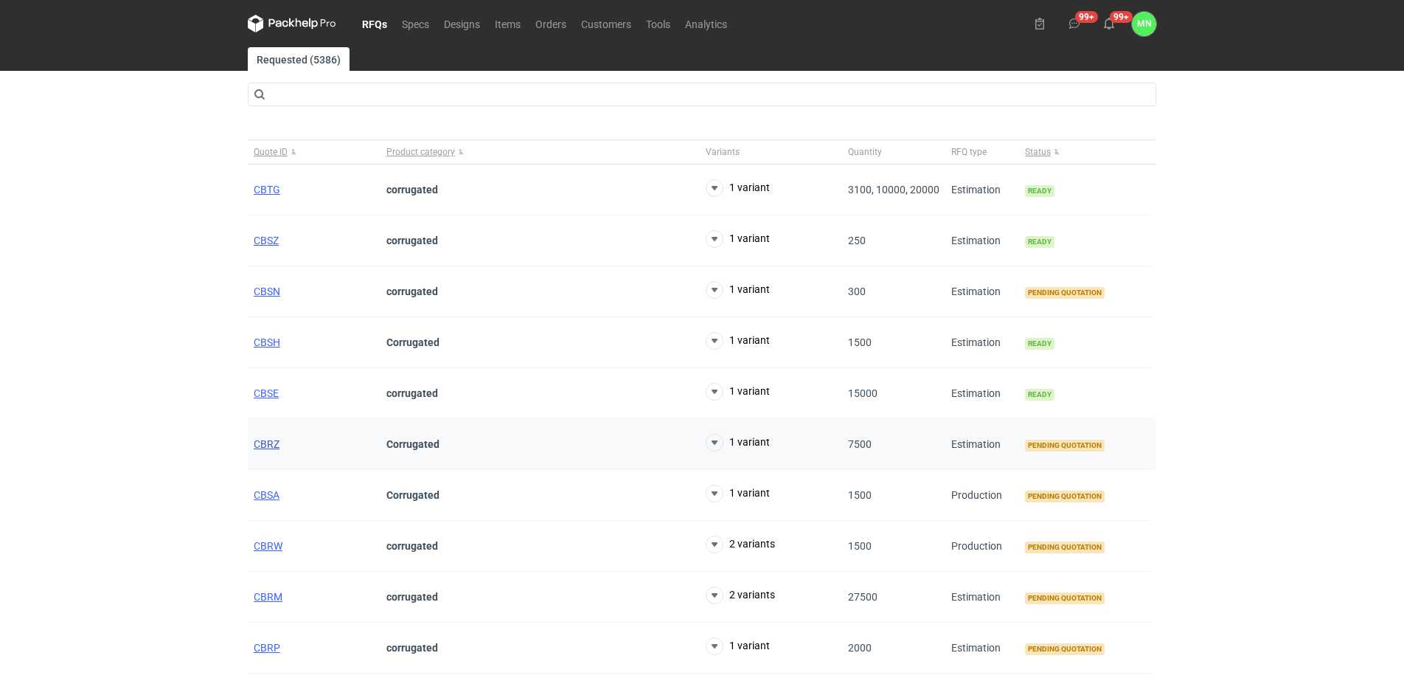
click at [262, 445] on span "CBRZ" at bounding box center [267, 444] width 26 height 12
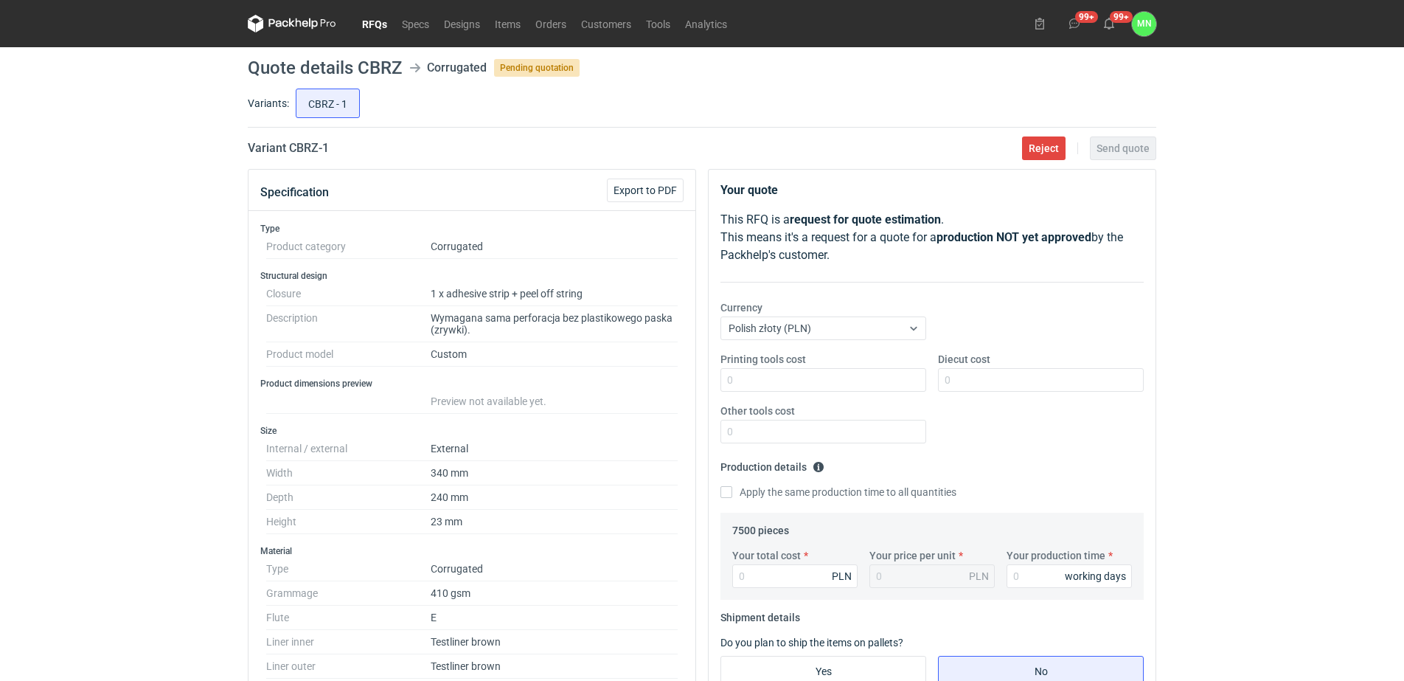
click at [369, 21] on link "RFQs" at bounding box center [375, 24] width 40 height 18
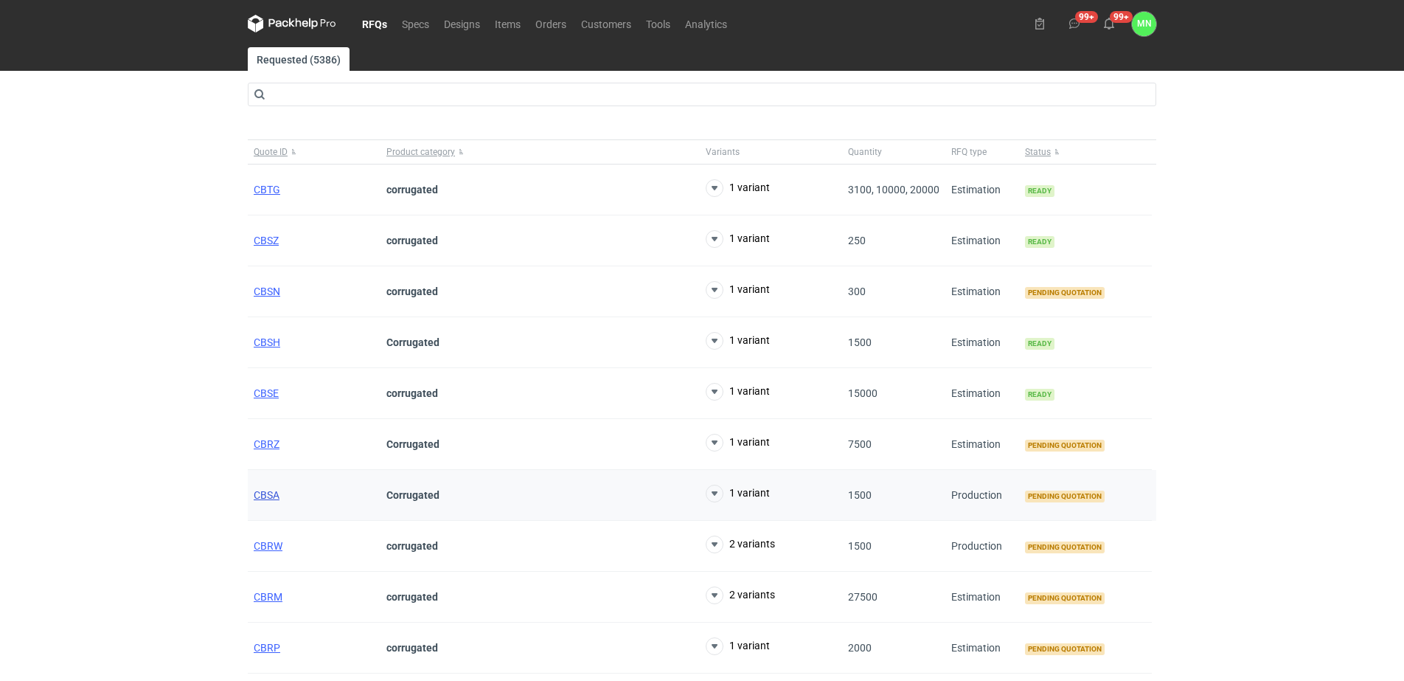
click at [267, 496] on span "CBSA" at bounding box center [267, 495] width 26 height 12
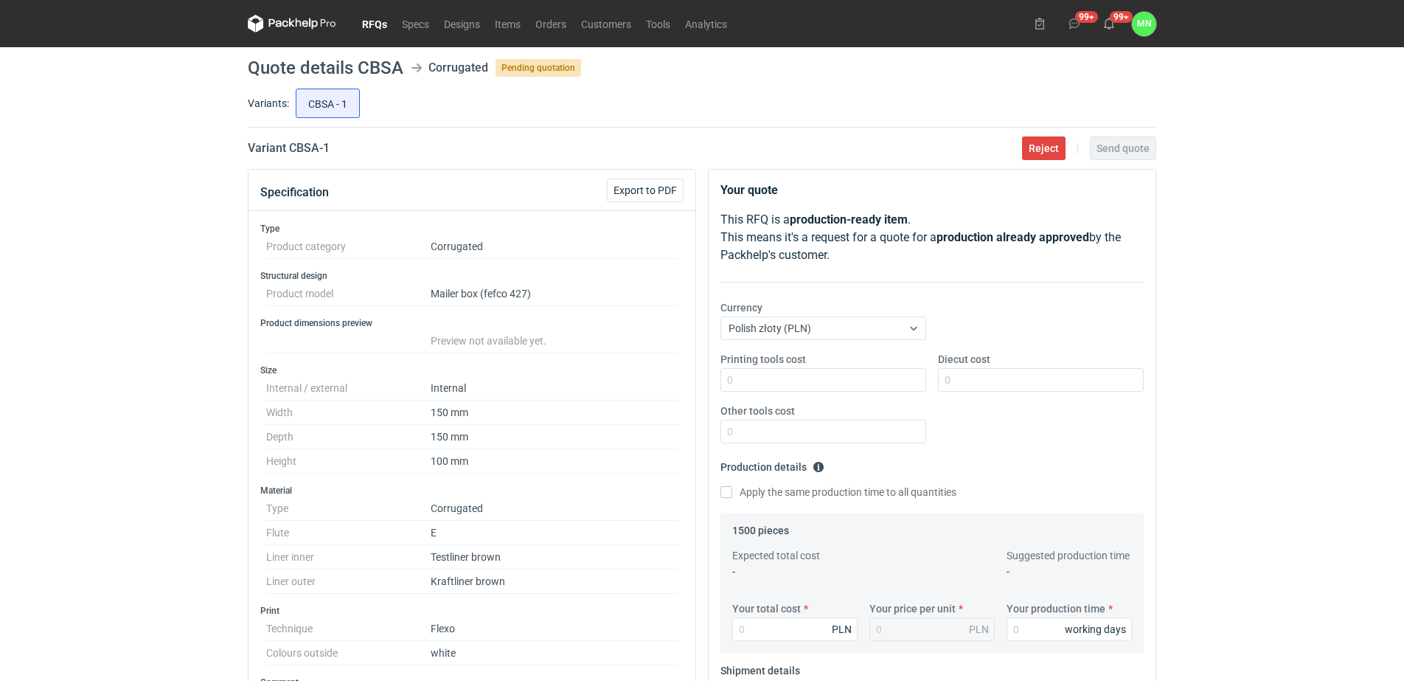
click at [359, 22] on link "RFQs" at bounding box center [375, 24] width 40 height 18
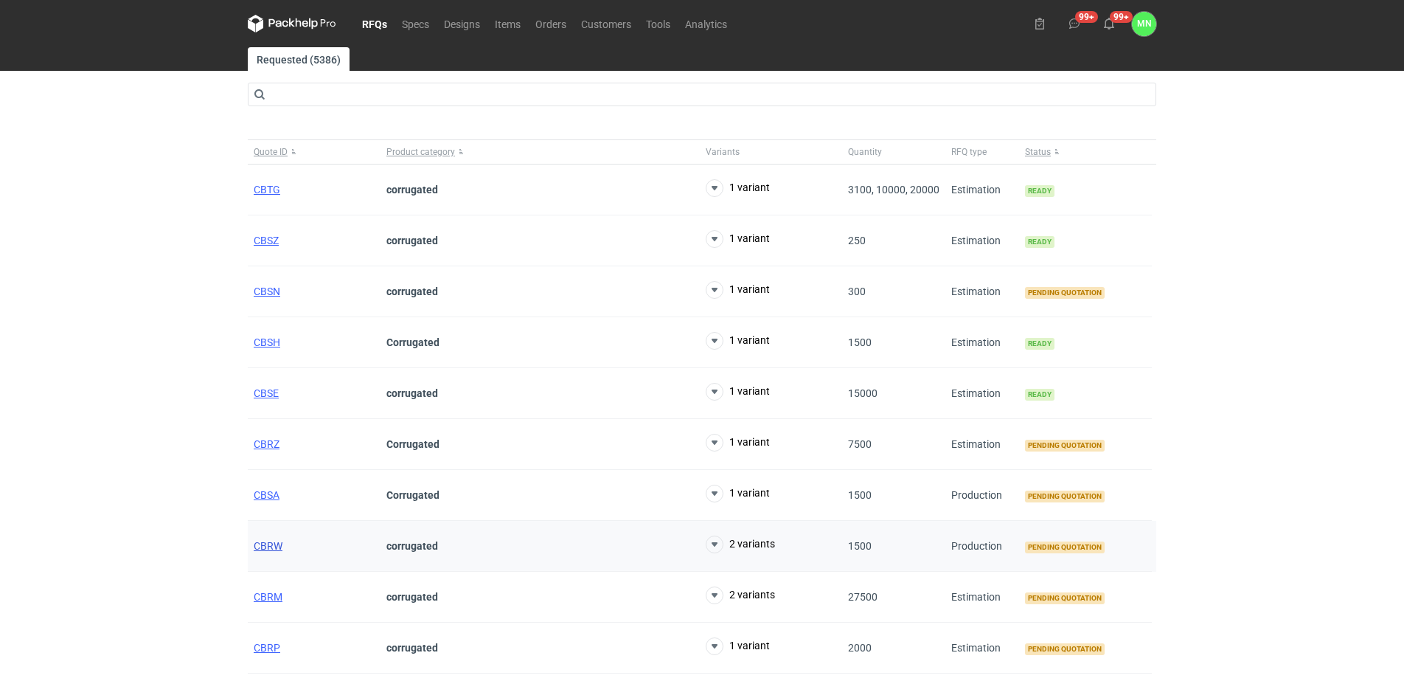
click at [265, 543] on span "CBRW" at bounding box center [268, 546] width 29 height 12
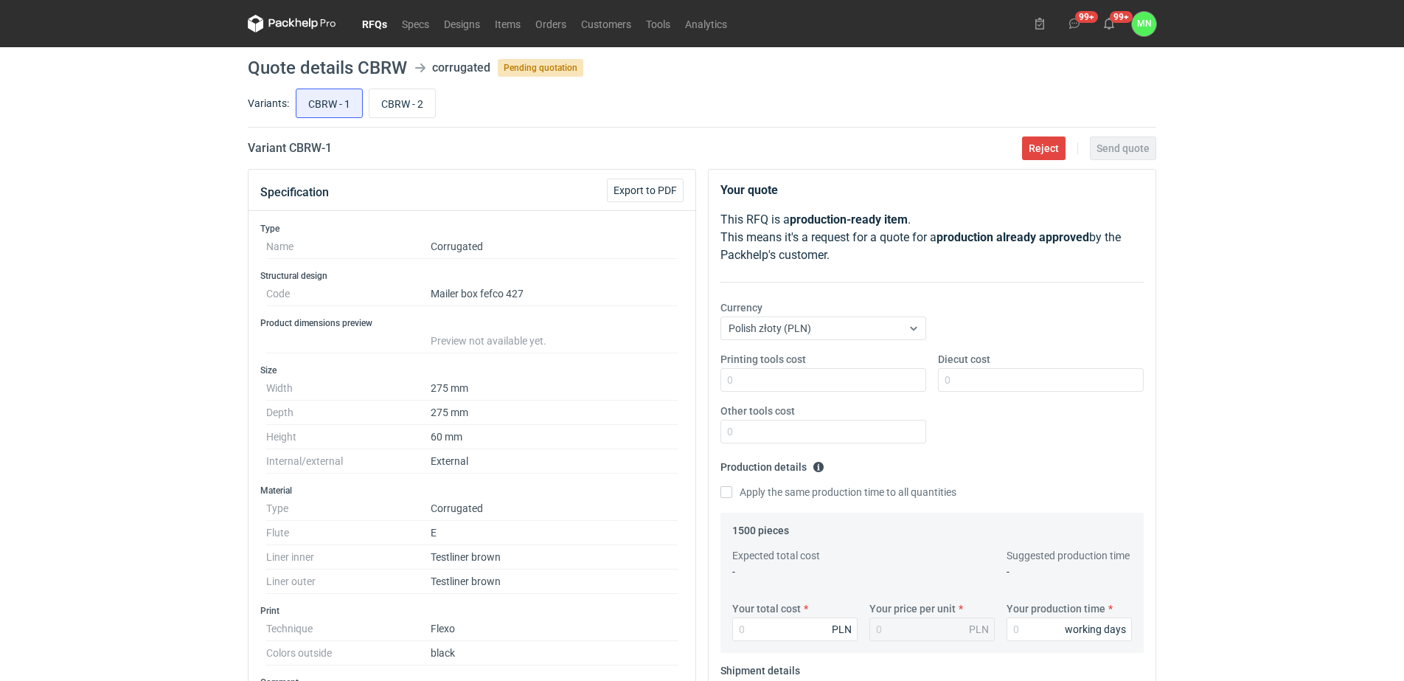
click at [377, 20] on link "RFQs" at bounding box center [375, 24] width 40 height 18
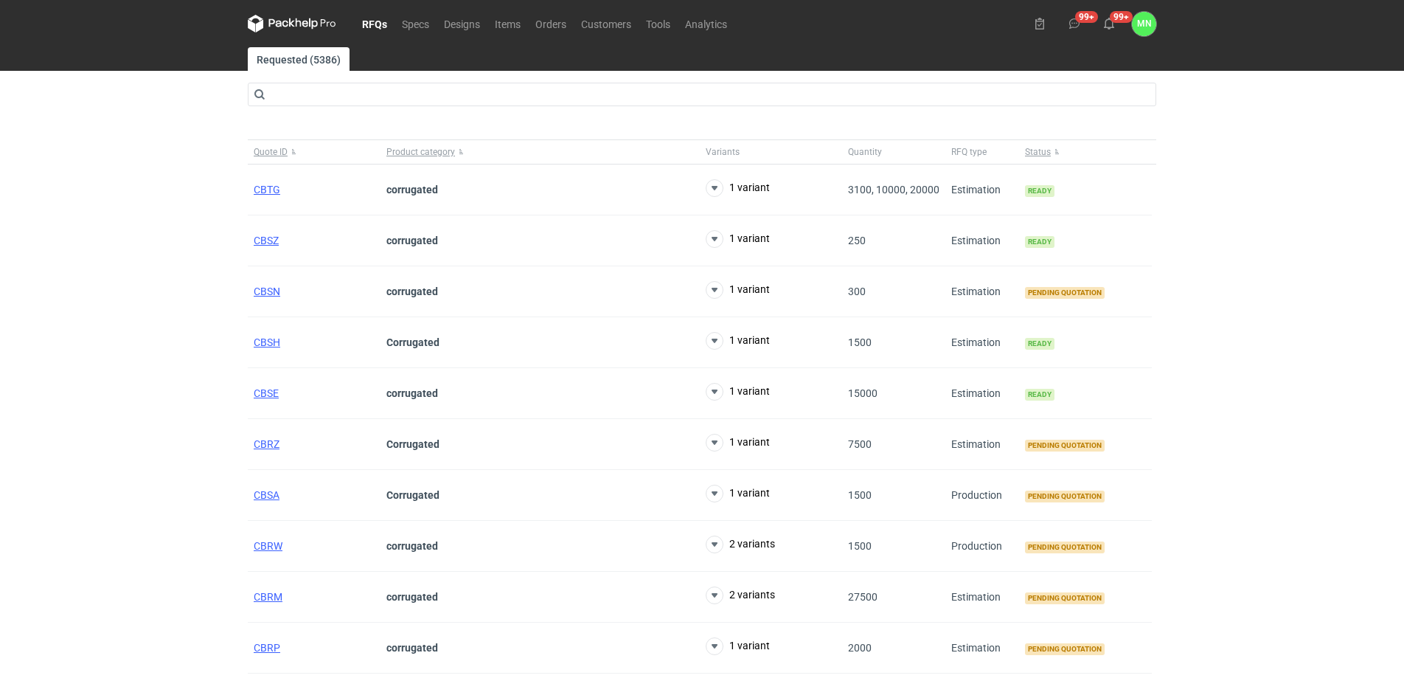
click at [60, 468] on div "RFQs Specs Designs Items Orders Customers Tools Analytics 99+ 99+ MN Małgorzata…" at bounding box center [702, 340] width 1404 height 681
click at [271, 598] on span "CBRM" at bounding box center [268, 597] width 29 height 12
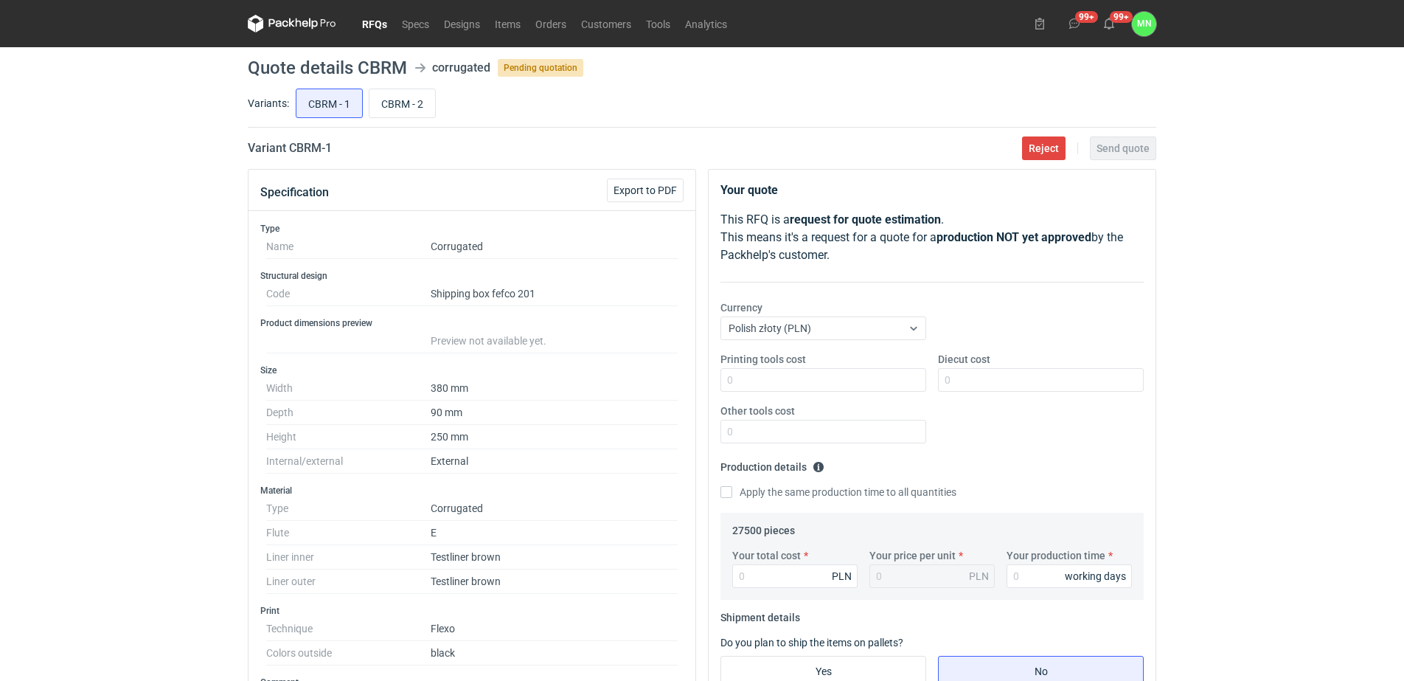
click at [360, 26] on link "RFQs" at bounding box center [375, 24] width 40 height 18
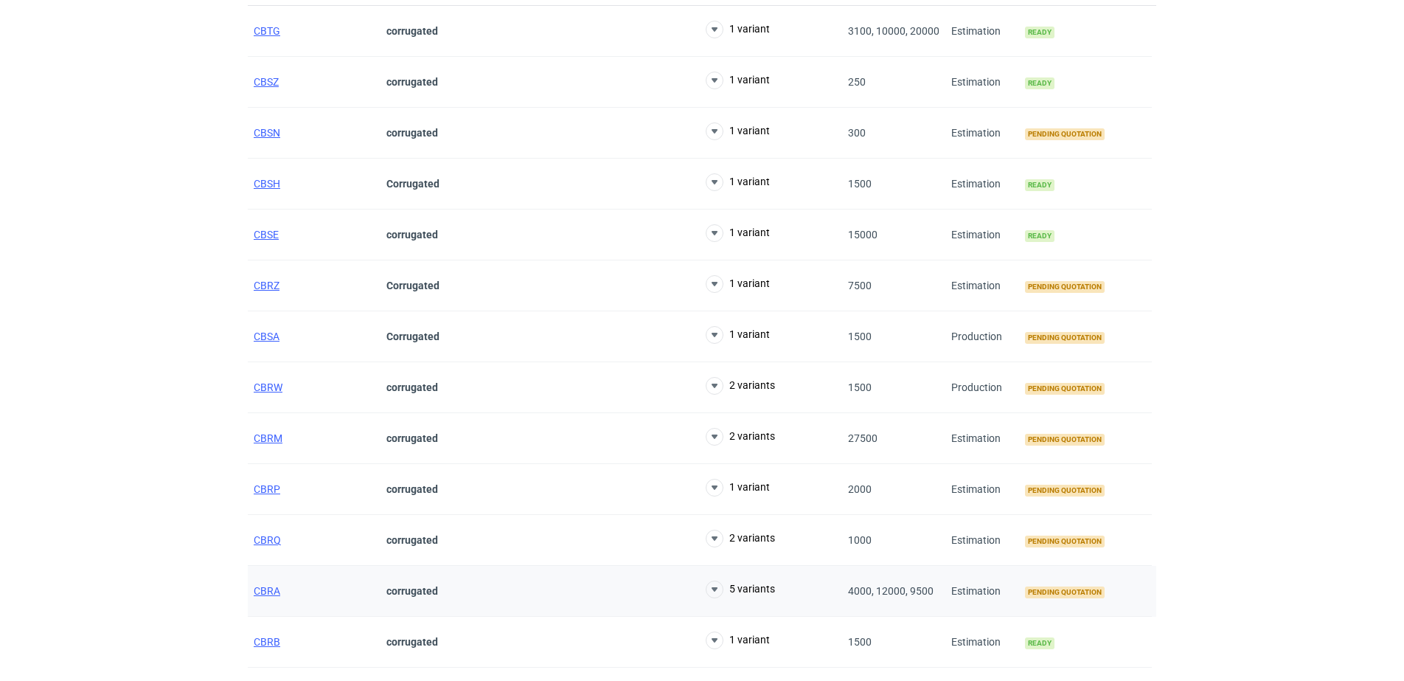
scroll to position [369, 0]
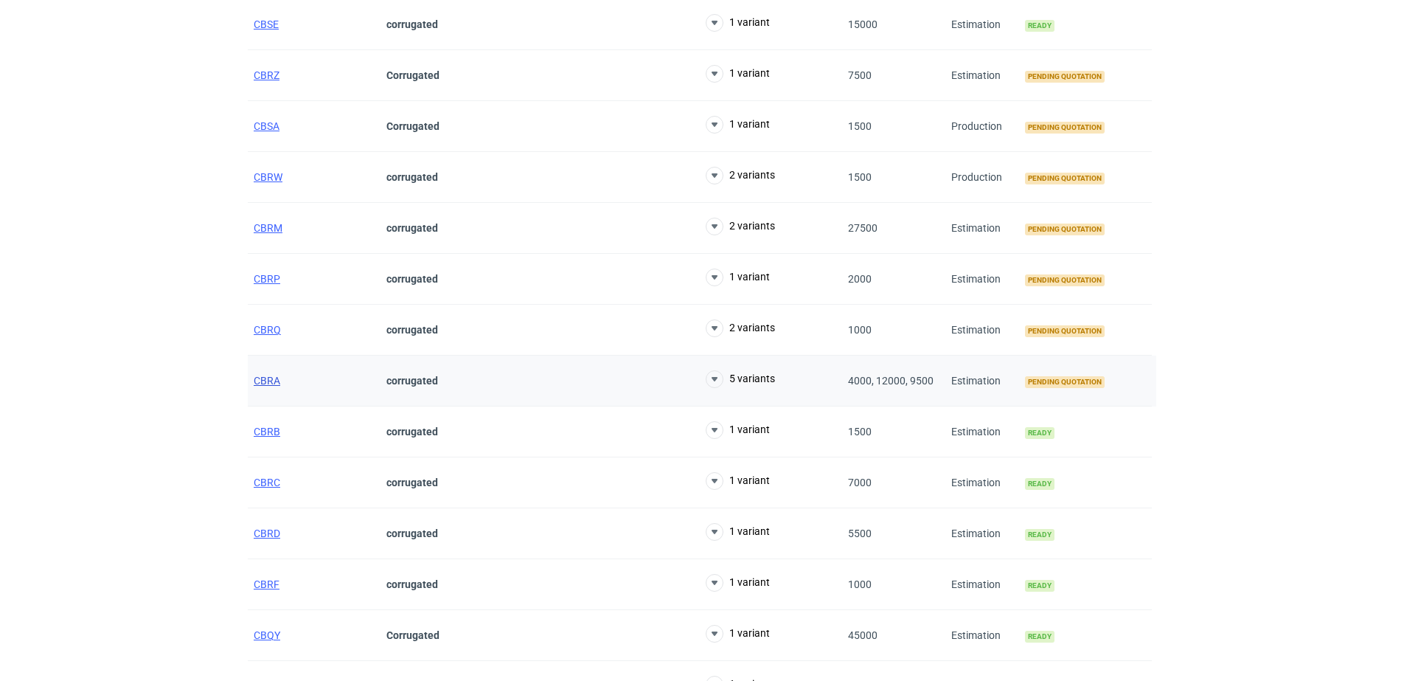
click at [265, 380] on span "CBRA" at bounding box center [267, 381] width 27 height 12
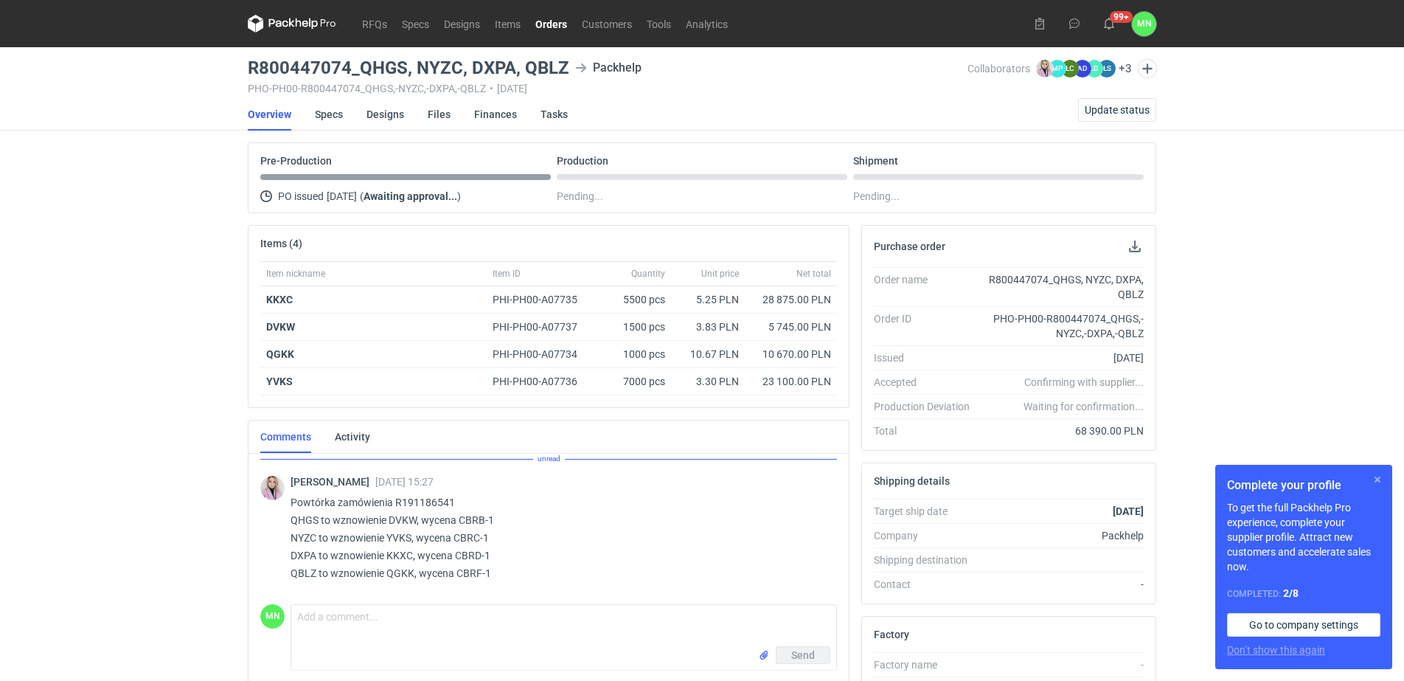
click at [1378, 475] on button "button" at bounding box center [1378, 480] width 18 height 18
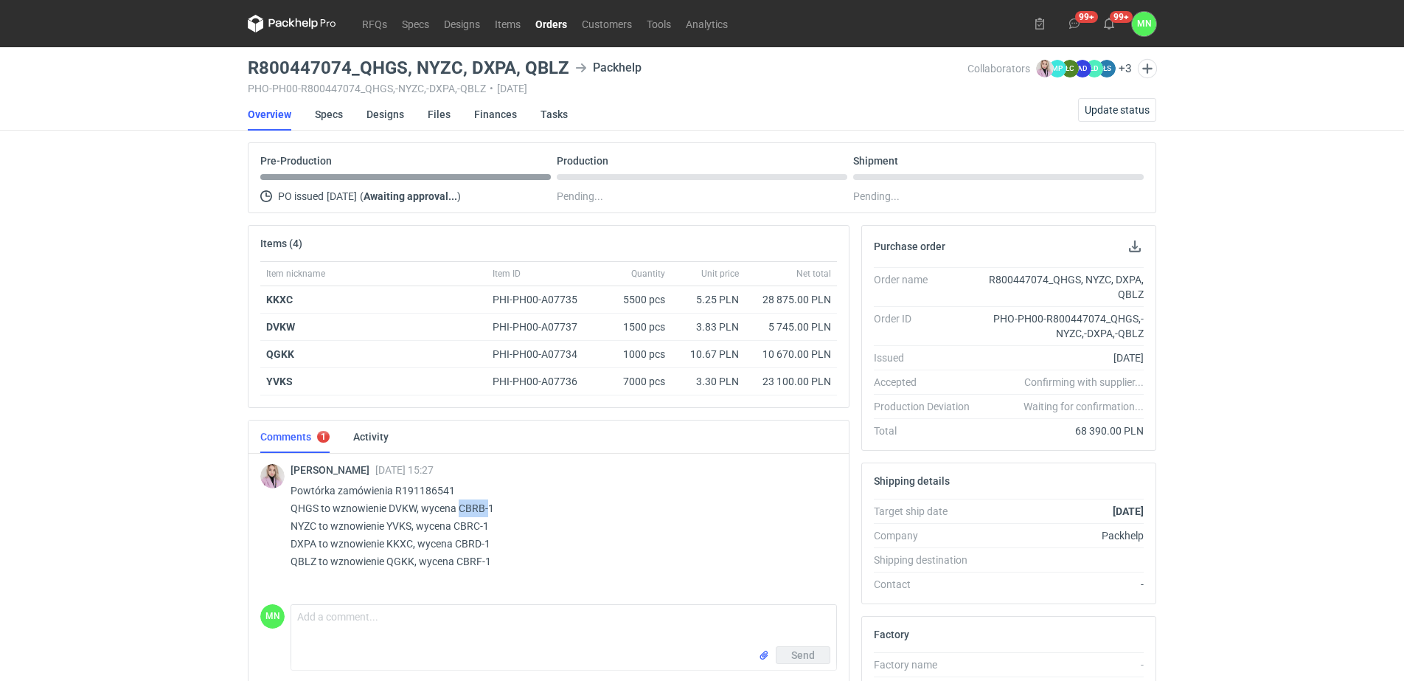
drag, startPoint x: 490, startPoint y: 504, endPoint x: 461, endPoint y: 504, distance: 29.5
click at [461, 504] on p "Powtórka zamówienia R191186541 QHGS to wznowienie DVKW, wycena CBRB-1 NYZC to w…" at bounding box center [558, 526] width 535 height 88
drag, startPoint x: 461, startPoint y: 504, endPoint x: 504, endPoint y: 504, distance: 42.8
click at [504, 504] on p "Powtórka zamówienia R191186541 QHGS to wznowienie DVKW, wycena CBRB-1 NYZC to w…" at bounding box center [558, 526] width 535 height 88
drag, startPoint x: 499, startPoint y: 506, endPoint x: 457, endPoint y: 506, distance: 42.0
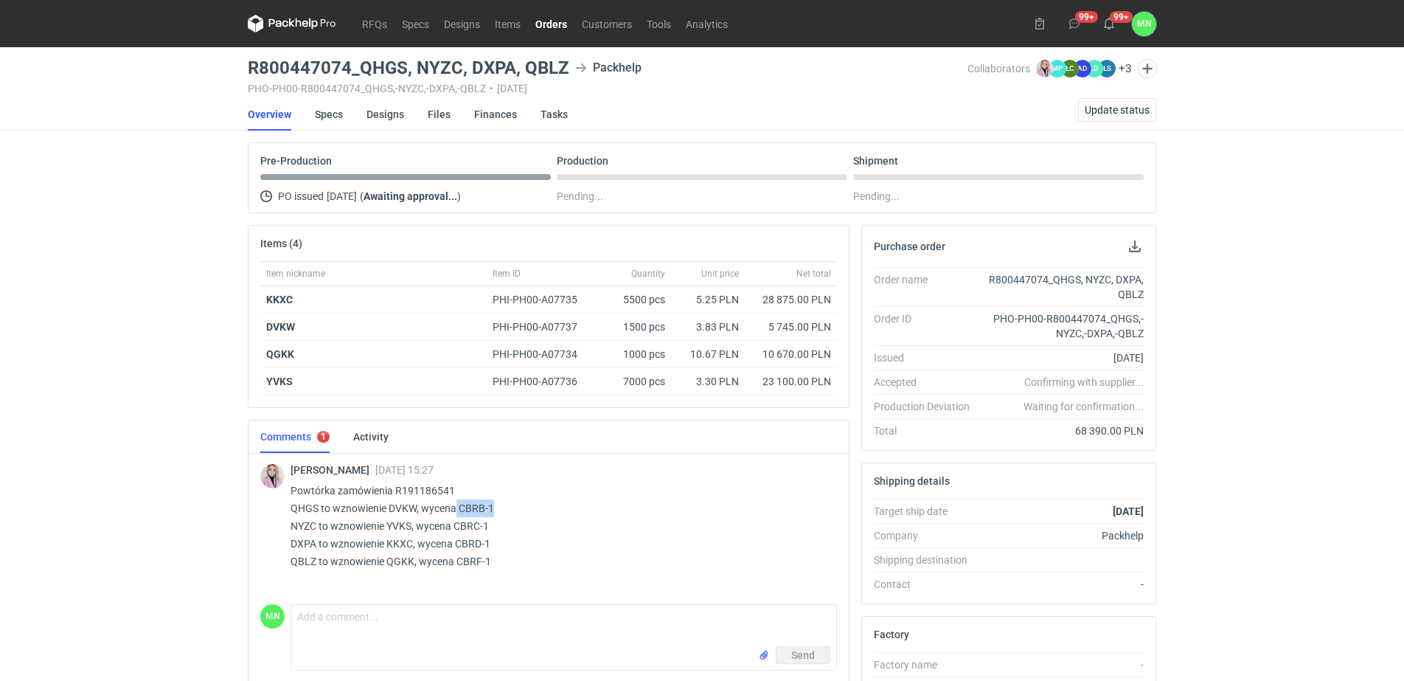
click at [457, 506] on p "Powtórka zamówienia R191186541 QHGS to wznowienie DVKW, wycena CBRB-1 NYZC to w…" at bounding box center [558, 526] width 535 height 88
copy p "CBRB-1"
click at [407, 507] on p "Powtórka zamówienia R191186541 QHGS to wznowienie DVKW, wycena CBRB-1 NYZC to w…" at bounding box center [558, 526] width 535 height 88
copy p "DVKW"
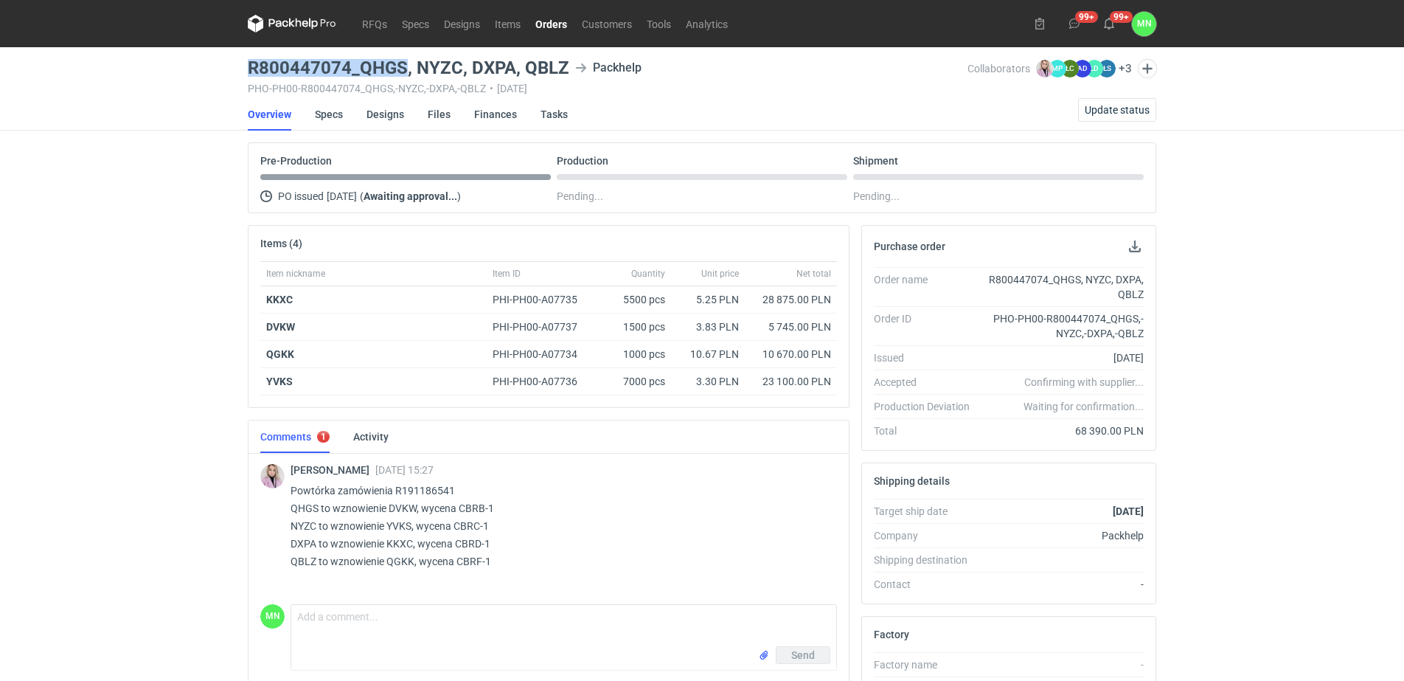
drag, startPoint x: 405, startPoint y: 58, endPoint x: 244, endPoint y: 63, distance: 160.8
click at [244, 63] on main "R800447074_QHGS, NYZC, DXPA, QBLZ Packhelp PHO-PH00-R800447074_QHGS,-NYZC,-DXPA…" at bounding box center [702, 512] width 920 height 930
copy h3 "R800447074_QHGS"
click at [404, 522] on p "Powtórka zamówienia R191186541 QHGS to wznowienie DVKW, wycena CBRB-1 NYZC to w…" at bounding box center [558, 526] width 535 height 88
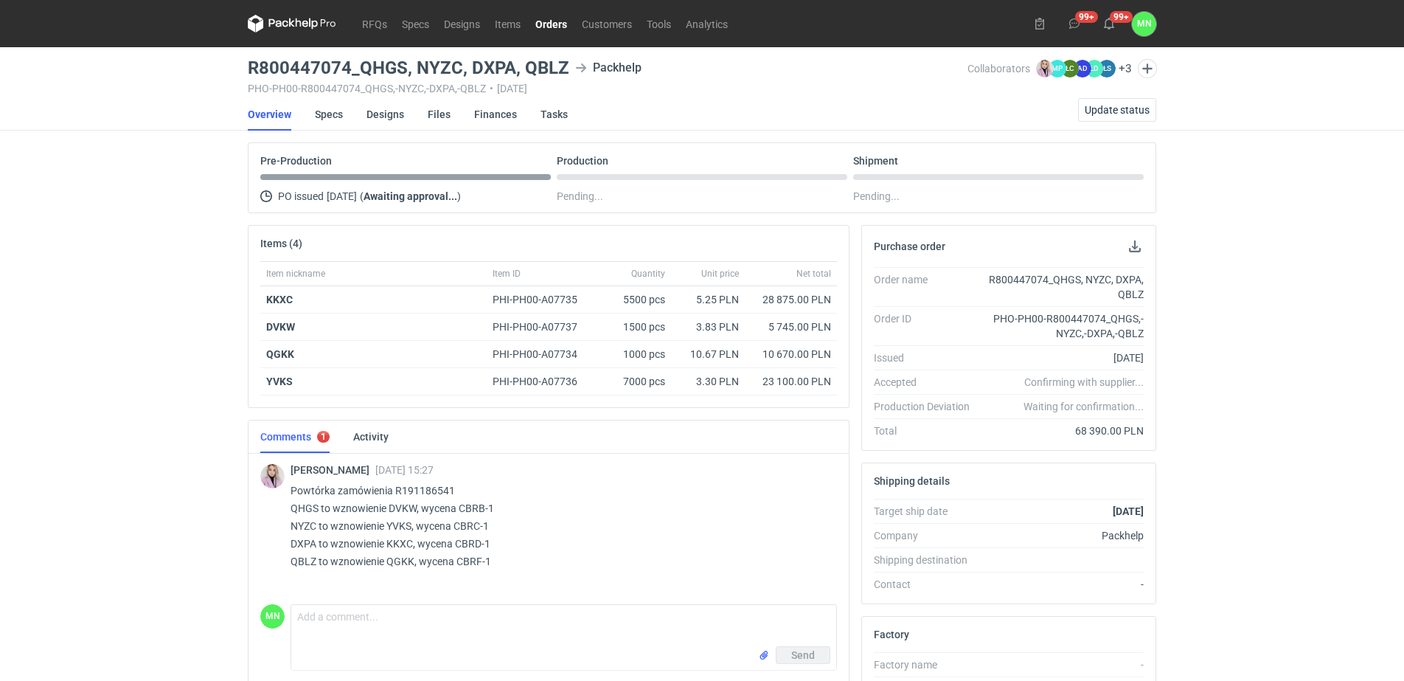
click at [398, 522] on p "Powtórka zamówienia R191186541 QHGS to wznowienie DVKW, wycena CBRB-1 NYZC to w…" at bounding box center [558, 526] width 535 height 88
drag, startPoint x: 398, startPoint y: 522, endPoint x: 500, endPoint y: 524, distance: 102.5
click at [500, 524] on p "Powtórka zamówienia R191186541 QHGS to wznowienie DVKW, wycena CBRB-1 NYZC to w…" at bounding box center [558, 526] width 535 height 88
drag, startPoint x: 489, startPoint y: 524, endPoint x: 456, endPoint y: 526, distance: 33.3
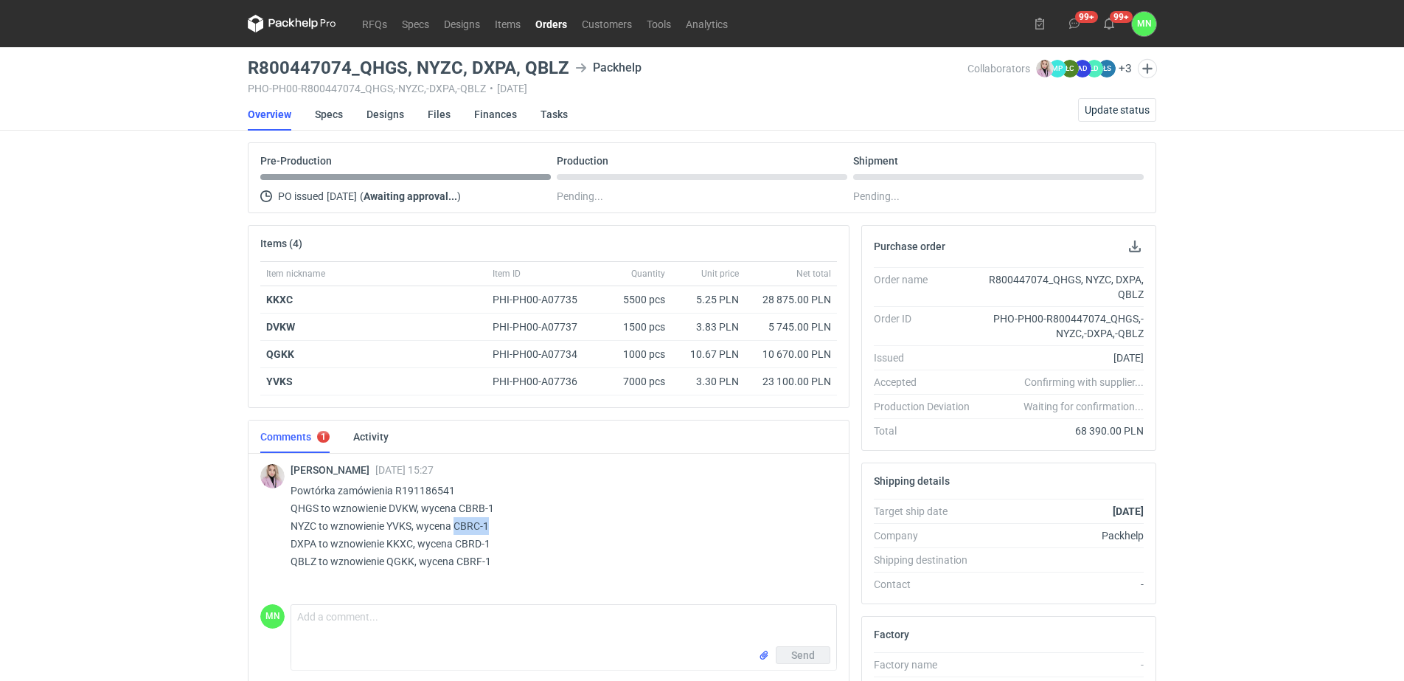
click at [456, 526] on p "Powtórka zamówienia R191186541 QHGS to wznowienie DVKW, wycena CBRB-1 NYZC to w…" at bounding box center [558, 526] width 535 height 88
copy p "CBRC-1"
drag, startPoint x: 459, startPoint y: 69, endPoint x: 249, endPoint y: 58, distance: 211.2
click at [249, 59] on h3 "R800447074_QHGS, NYZC, DXPA, QBLZ" at bounding box center [409, 68] width 322 height 18
copy h3 "R800447074_QHGS, NYZC"
